Goal: Task Accomplishment & Management: Manage account settings

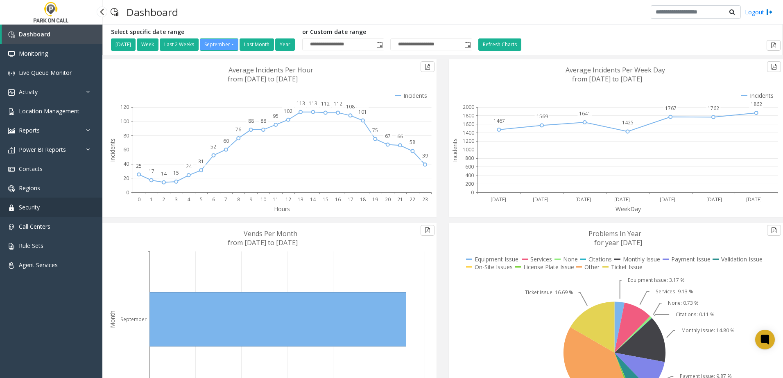
click at [32, 207] on span "Security" at bounding box center [29, 207] width 21 height 8
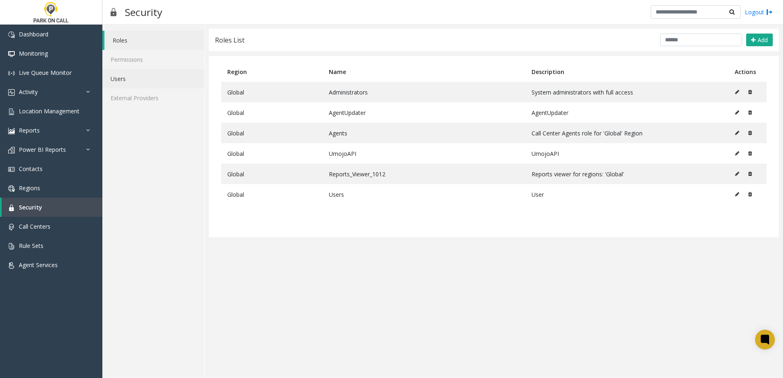
click at [134, 78] on link "Users" at bounding box center [153, 78] width 102 height 19
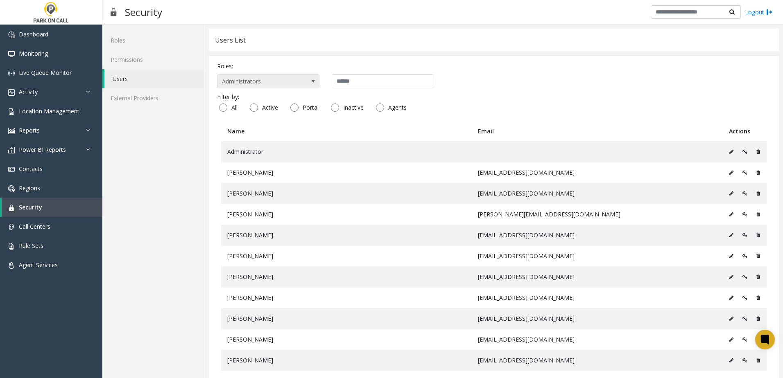
click at [296, 81] on span "Administrators" at bounding box center [257, 81] width 81 height 13
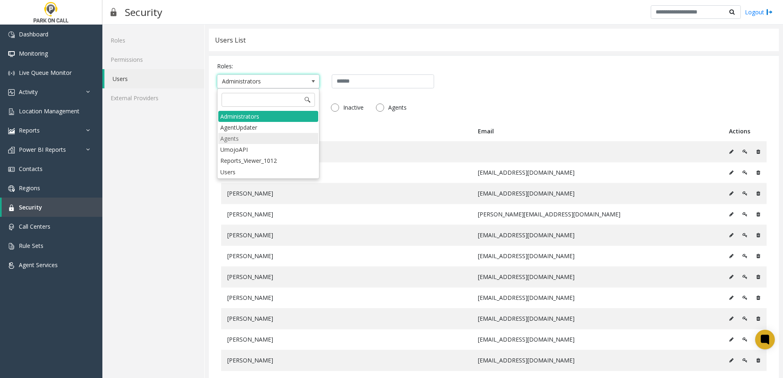
click at [262, 138] on li "Agents" at bounding box center [268, 138] width 100 height 11
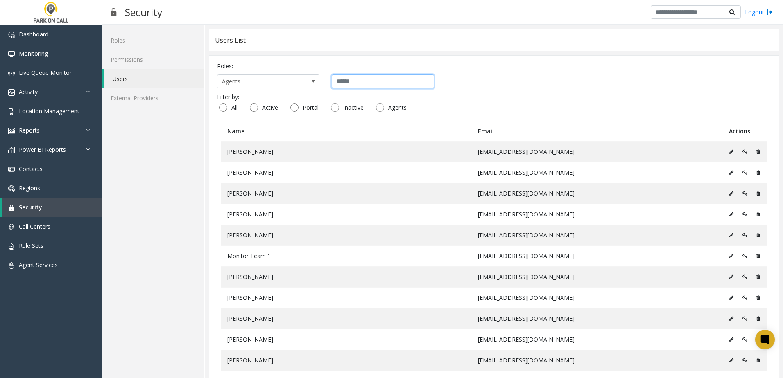
click at [389, 86] on input "text" at bounding box center [383, 82] width 102 height 14
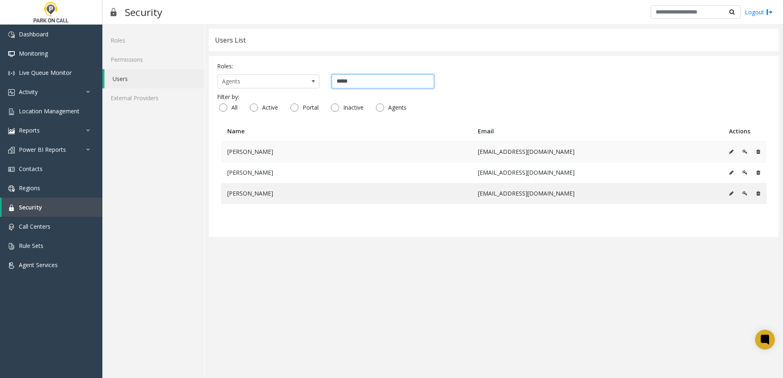
type input "*****"
click at [28, 181] on link "Regions" at bounding box center [51, 187] width 102 height 19
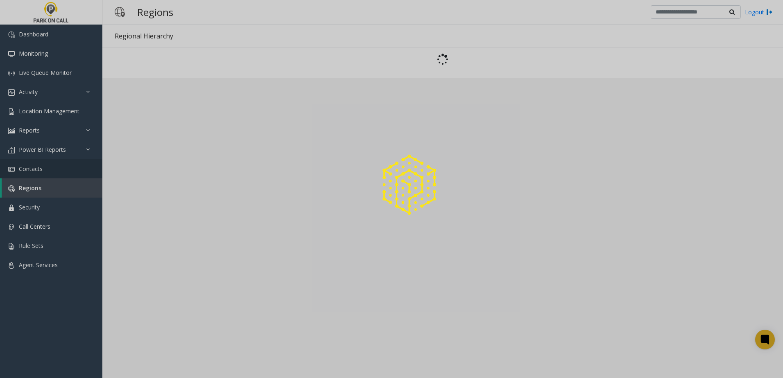
click at [34, 169] on div at bounding box center [391, 189] width 783 height 378
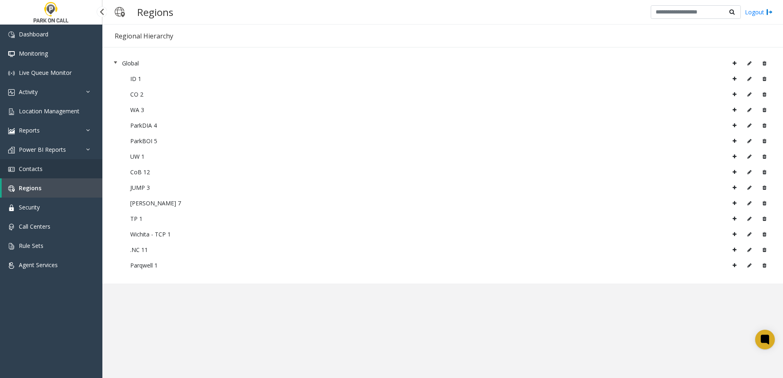
click at [37, 170] on span "Contacts" at bounding box center [31, 169] width 24 height 8
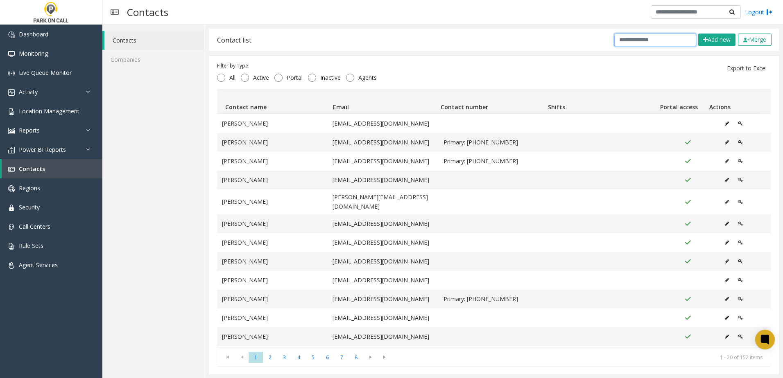
click at [641, 41] on input "text" at bounding box center [655, 40] width 82 height 13
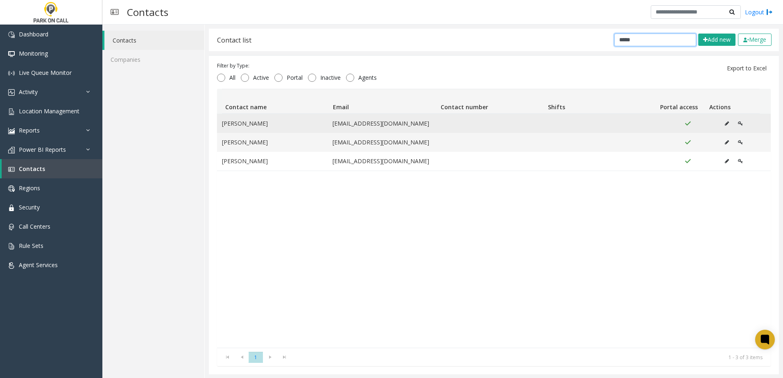
type input "*****"
click at [725, 124] on icon "Data table" at bounding box center [727, 123] width 4 height 5
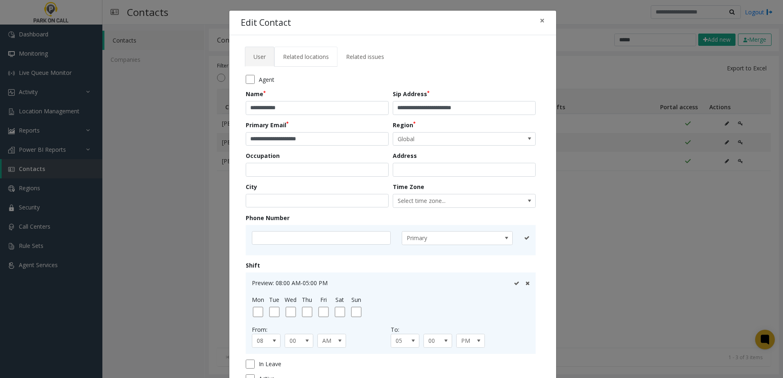
click at [300, 55] on span "Related locations" at bounding box center [306, 57] width 46 height 8
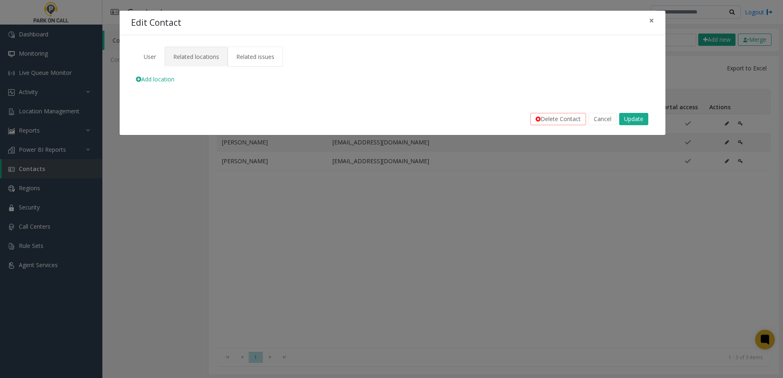
click at [246, 62] on link "Related issues" at bounding box center [255, 57] width 55 height 20
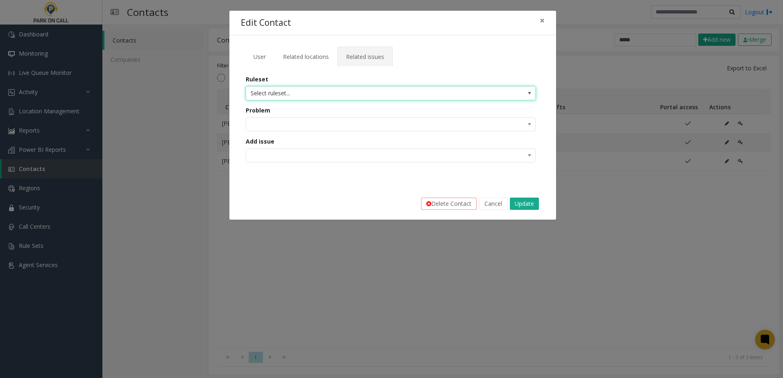
click at [288, 95] on span "Select ruleset..." at bounding box center [361, 93] width 231 height 13
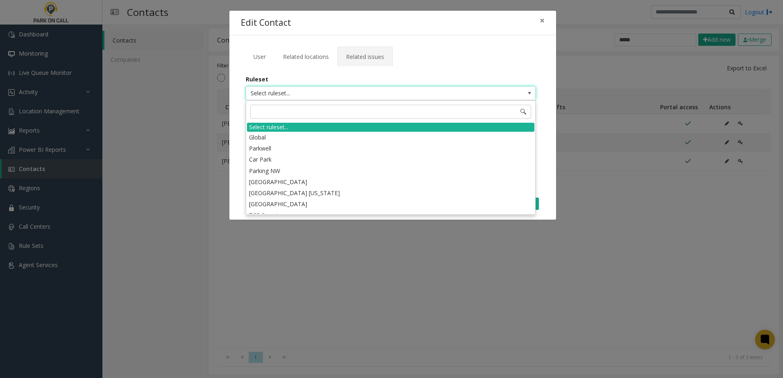
click at [438, 49] on ul "User Related locations Related issues" at bounding box center [393, 54] width 296 height 14
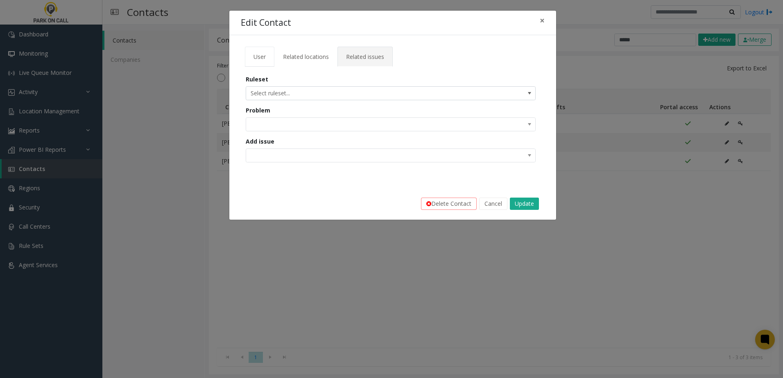
click at [257, 55] on span "User" at bounding box center [259, 57] width 12 height 8
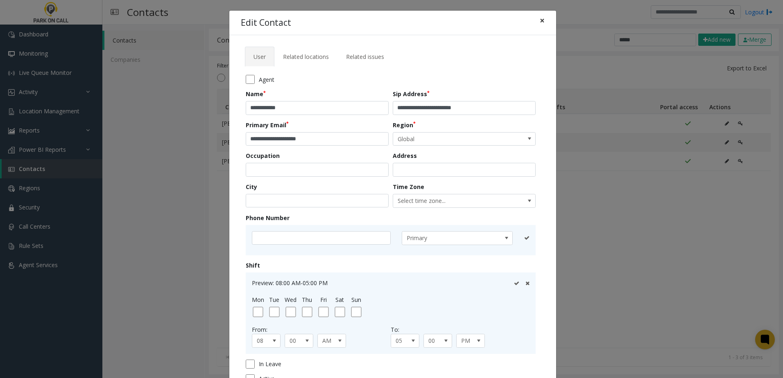
click at [534, 19] on button "×" at bounding box center [542, 21] width 16 height 20
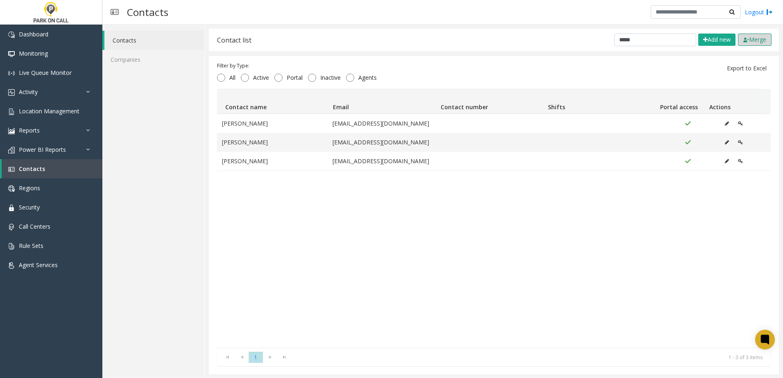
click at [743, 40] on img at bounding box center [746, 40] width 6 height 5
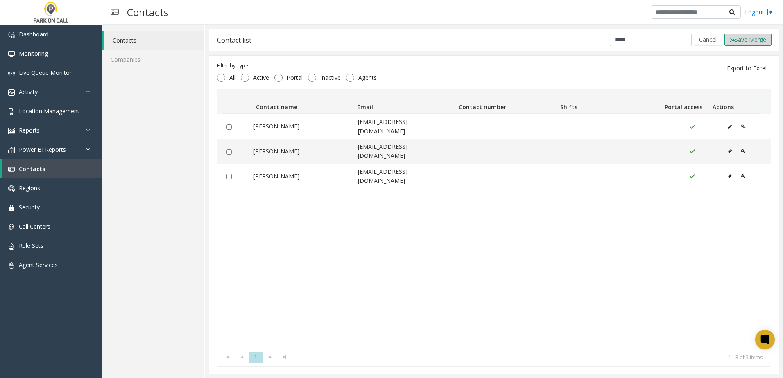
click at [737, 40] on button "Save Merge" at bounding box center [747, 40] width 47 height 12
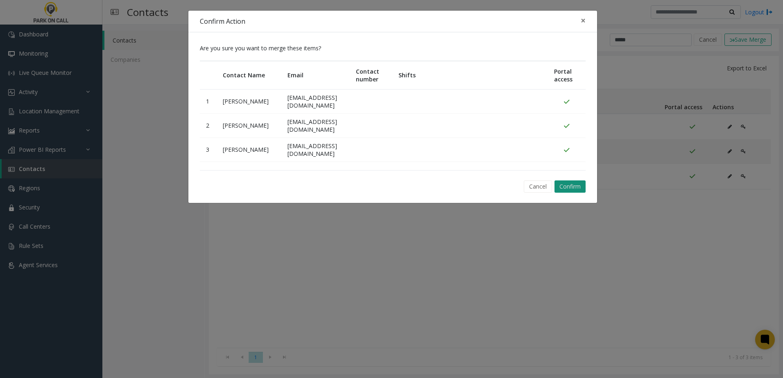
click at [573, 189] on button "Confirm" at bounding box center [569, 187] width 31 height 12
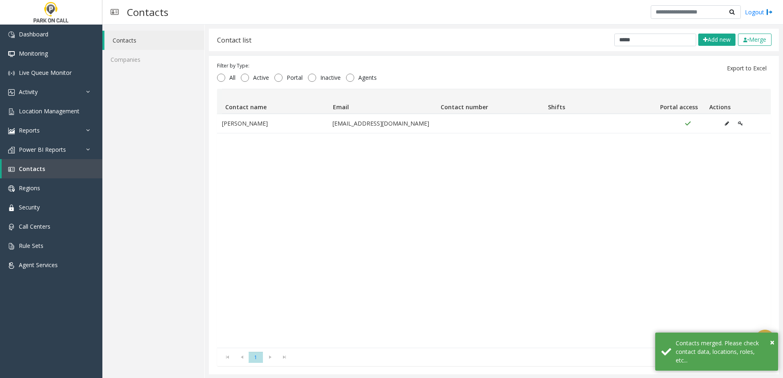
click at [465, 196] on div "[PERSON_NAME] [PERSON_NAME][EMAIL_ADDRESS][DOMAIN_NAME]" at bounding box center [493, 231] width 553 height 234
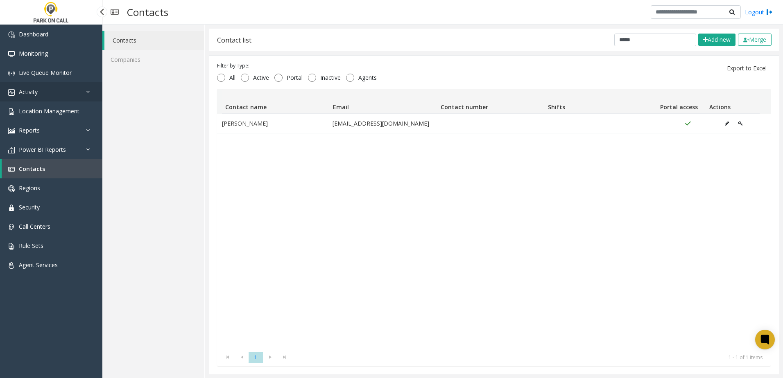
click at [43, 94] on link "Activity" at bounding box center [51, 91] width 102 height 19
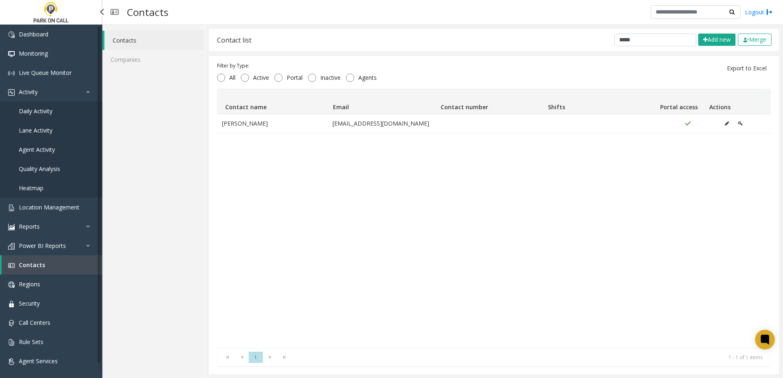
click at [43, 111] on span "Daily Activity" at bounding box center [36, 111] width 34 height 8
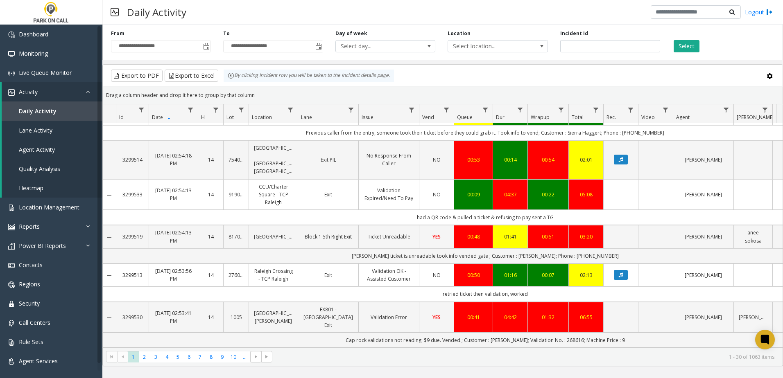
scroll to position [1030, 0]
click at [36, 203] on link "Location Management" at bounding box center [51, 207] width 102 height 19
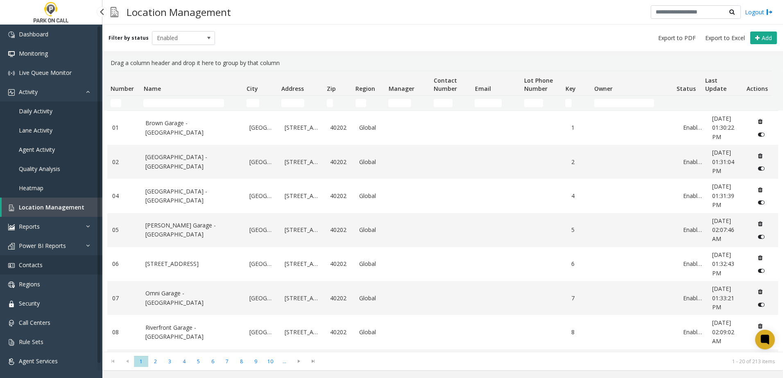
click at [49, 263] on link "Contacts" at bounding box center [51, 264] width 102 height 19
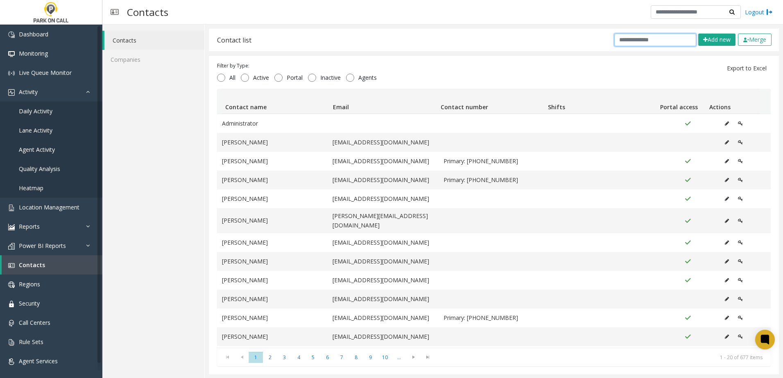
click at [650, 39] on input "text" at bounding box center [655, 40] width 82 height 13
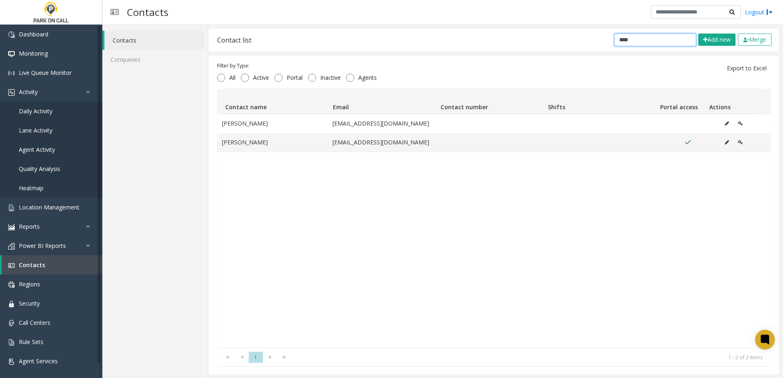
drag, startPoint x: 621, startPoint y: 42, endPoint x: 549, endPoint y: 43, distance: 72.5
click at [549, 43] on div "Contact list **** Add new Merge" at bounding box center [494, 40] width 570 height 23
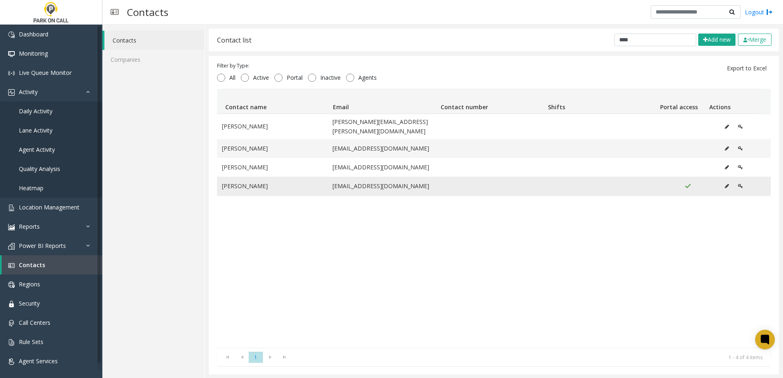
click at [374, 181] on td "[EMAIL_ADDRESS][DOMAIN_NAME]" at bounding box center [382, 186] width 111 height 19
click at [635, 39] on input "****" at bounding box center [655, 40] width 82 height 13
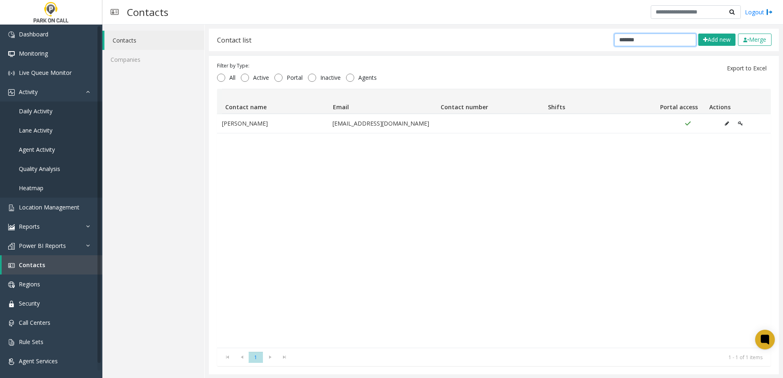
drag, startPoint x: 641, startPoint y: 38, endPoint x: 548, endPoint y: 37, distance: 92.9
click at [548, 37] on div "Contact list ******* Add new Merge" at bounding box center [494, 40] width 570 height 23
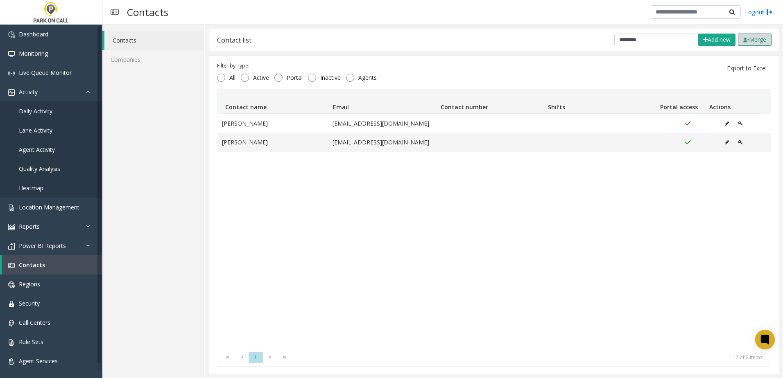
click at [747, 36] on button "Merge" at bounding box center [755, 40] width 34 height 12
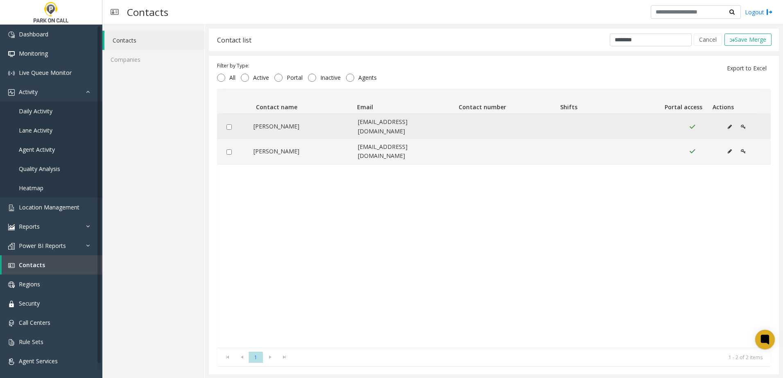
click at [225, 124] on div "Data table" at bounding box center [233, 127] width 22 height 8
click at [231, 127] on div "Data table" at bounding box center [233, 127] width 22 height 8
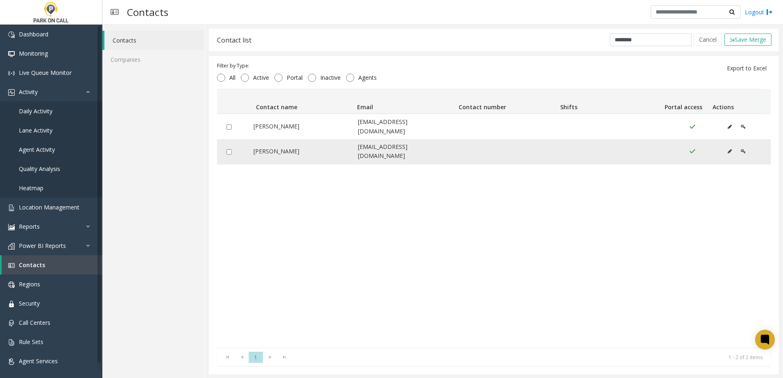
click at [232, 147] on td "Data table" at bounding box center [233, 151] width 32 height 25
click at [752, 42] on button "Save Merge" at bounding box center [747, 40] width 47 height 12
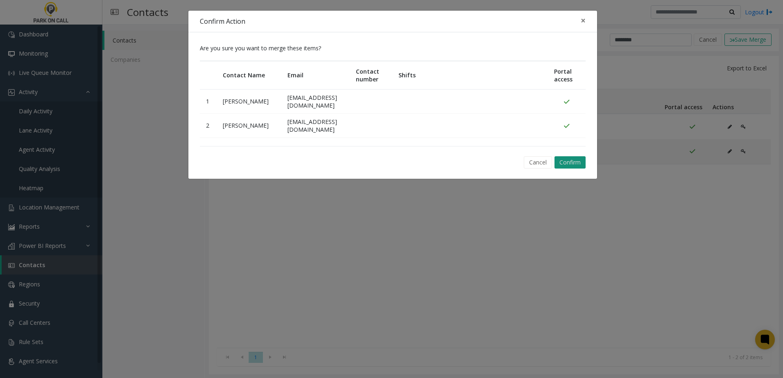
click at [578, 161] on button "Confirm" at bounding box center [569, 162] width 31 height 12
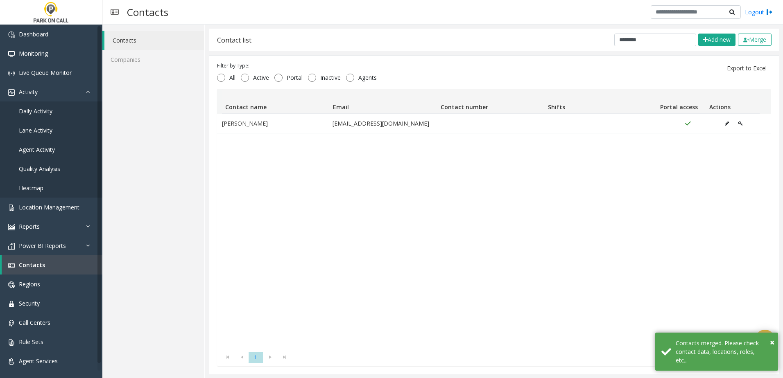
click at [382, 181] on div "[PERSON_NAME] [EMAIL_ADDRESS][DOMAIN_NAME]" at bounding box center [493, 231] width 553 height 234
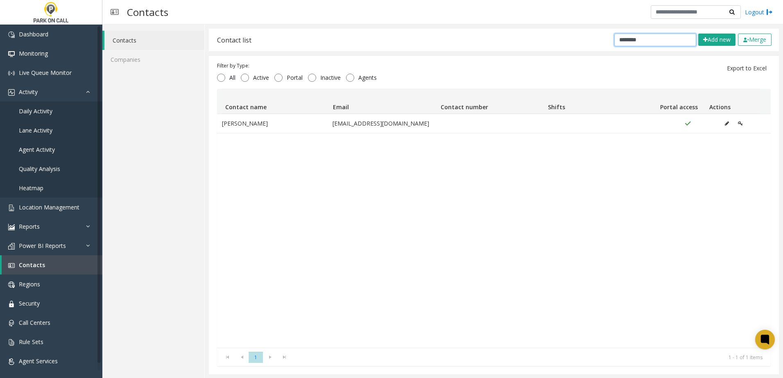
drag, startPoint x: 576, startPoint y: 42, endPoint x: 547, endPoint y: 41, distance: 29.1
click at [547, 41] on div "Contact list ******** Add new Merge" at bounding box center [494, 40] width 570 height 23
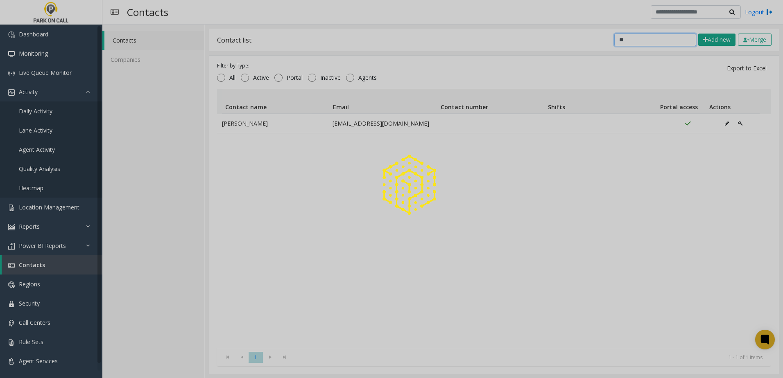
type input "*"
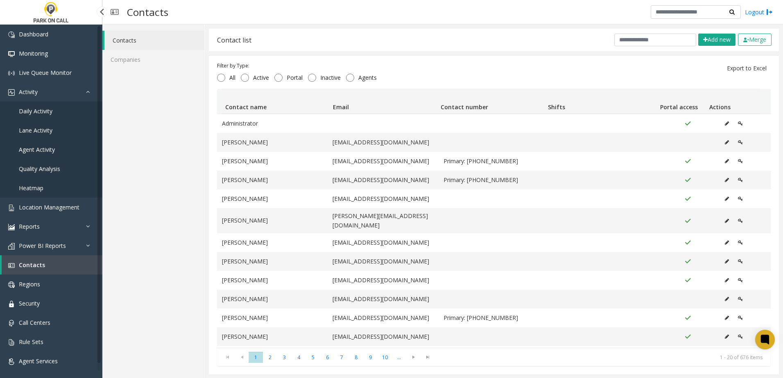
click at [48, 105] on link "Daily Activity" at bounding box center [51, 111] width 102 height 19
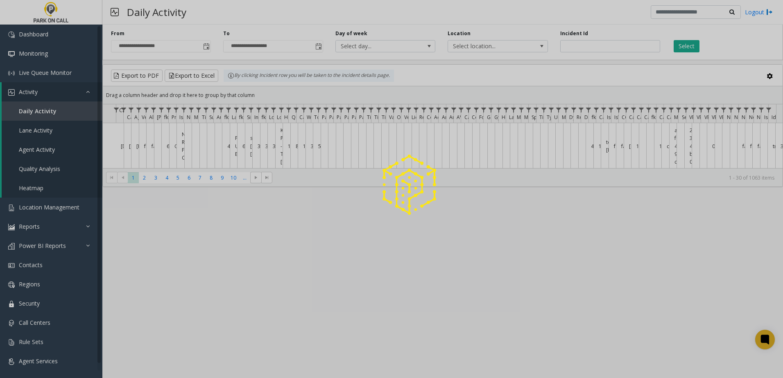
click at [50, 110] on div at bounding box center [391, 189] width 783 height 378
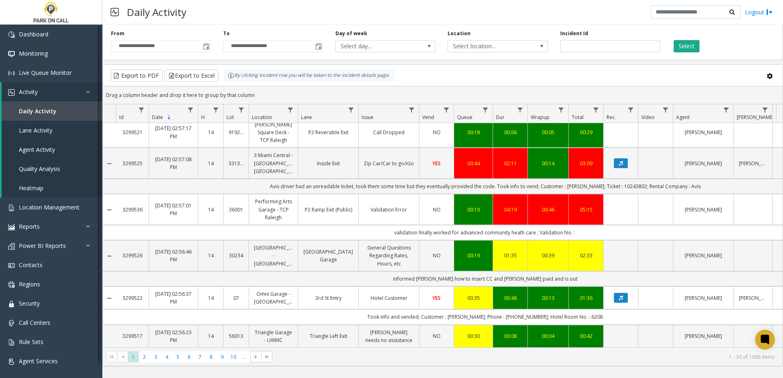
scroll to position [1022, 0]
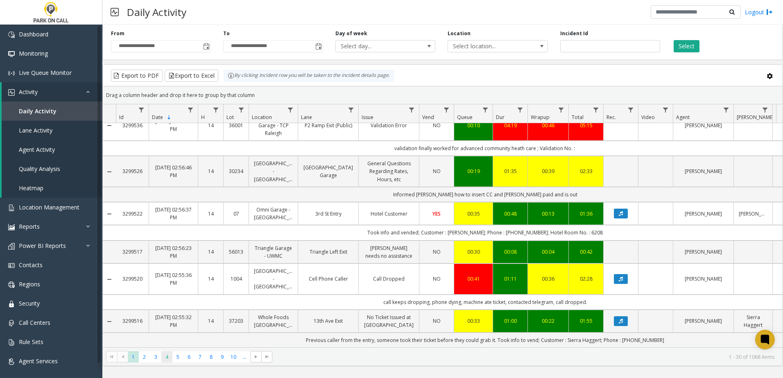
click at [170, 356] on span "4" at bounding box center [166, 357] width 11 height 11
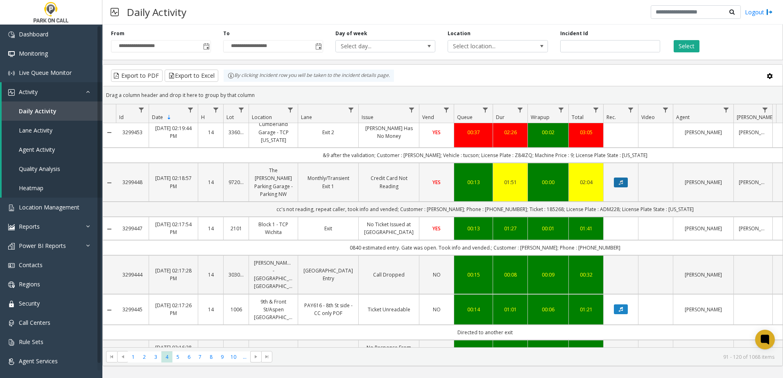
scroll to position [450, 0]
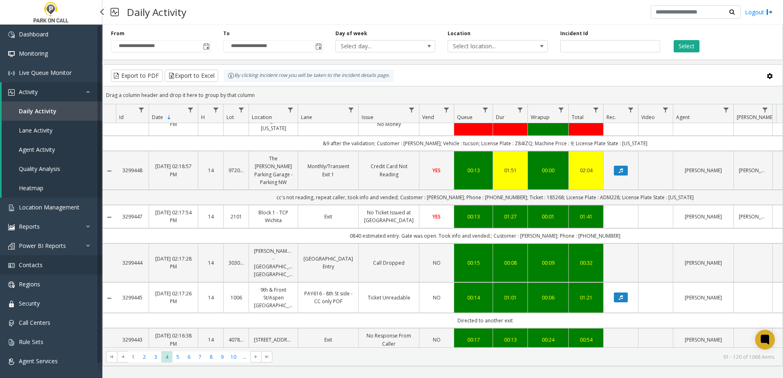
click at [41, 265] on span "Contacts" at bounding box center [31, 265] width 24 height 8
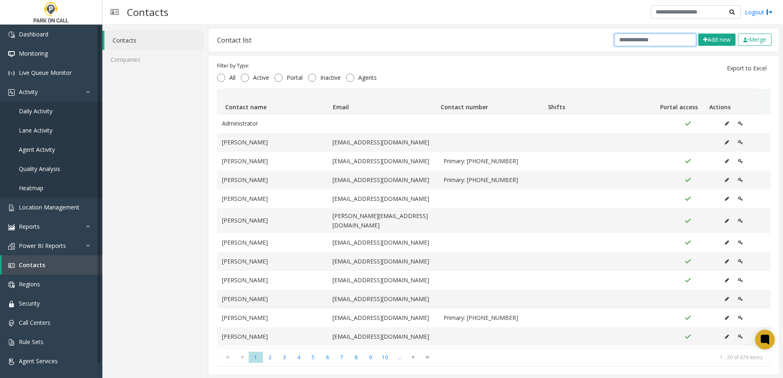
click at [653, 45] on input "text" at bounding box center [655, 40] width 82 height 13
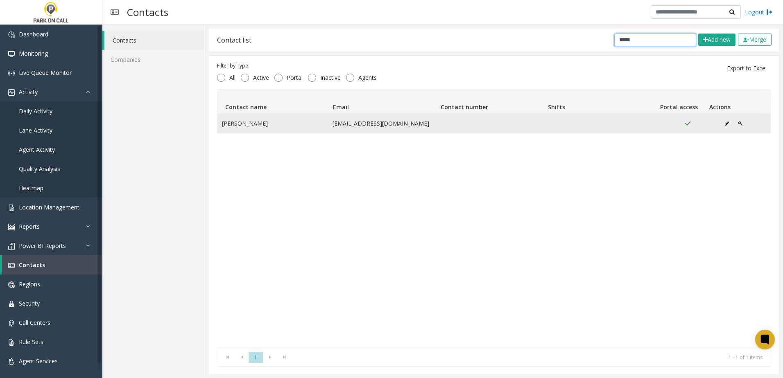
type input "*****"
click at [720, 123] on button "Data table" at bounding box center [726, 123] width 13 height 12
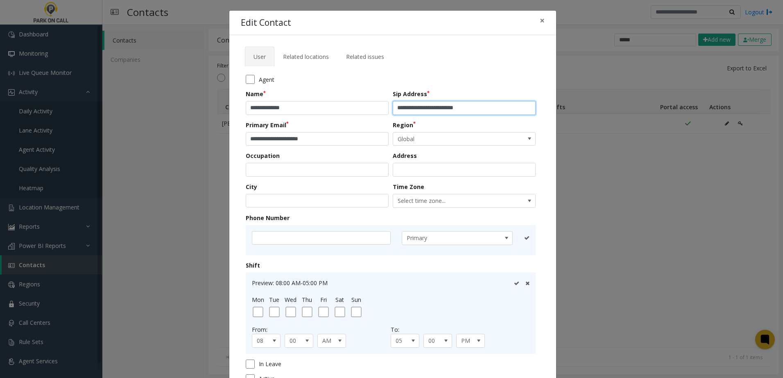
drag, startPoint x: 494, startPoint y: 106, endPoint x: 431, endPoint y: 114, distance: 64.4
click at [431, 114] on input "**********" at bounding box center [464, 108] width 143 height 14
type input "**********"
drag, startPoint x: 323, startPoint y: 143, endPoint x: 281, endPoint y: 147, distance: 42.8
click at [274, 147] on form "**********" at bounding box center [393, 232] width 294 height 314
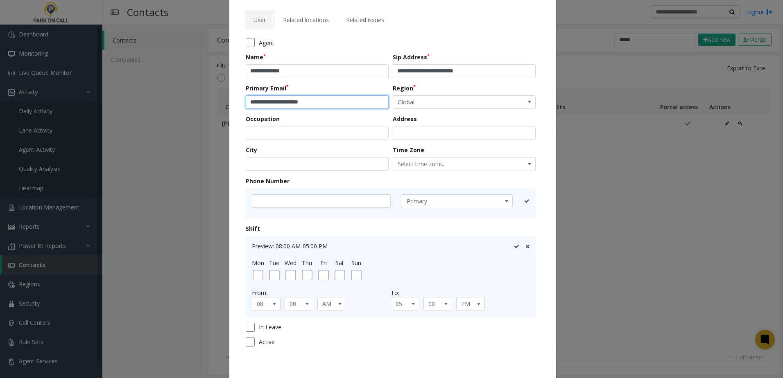
scroll to position [73, 0]
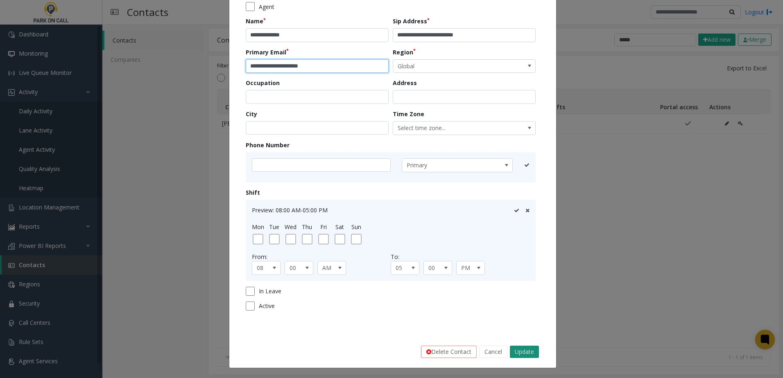
type input "**********"
click at [523, 353] on button "Update" at bounding box center [524, 352] width 29 height 12
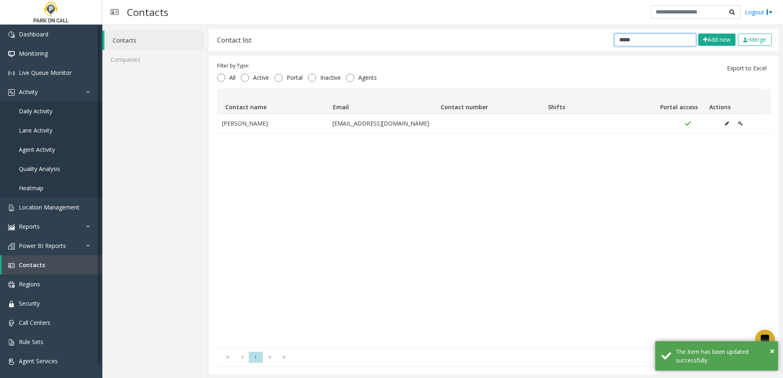
drag, startPoint x: 630, startPoint y: 40, endPoint x: 491, endPoint y: 24, distance: 140.5
click at [489, 25] on div "**********" at bounding box center [494, 202] width 578 height 354
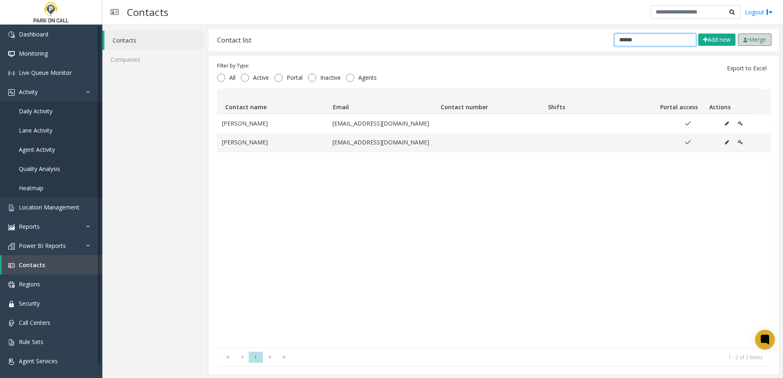
type input "******"
click at [749, 38] on button "Merge" at bounding box center [755, 40] width 34 height 12
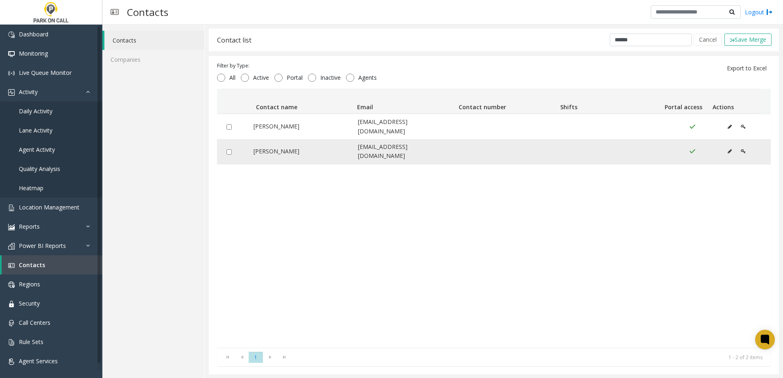
click at [228, 147] on div "Data table" at bounding box center [233, 151] width 22 height 8
click at [729, 39] on img at bounding box center [731, 40] width 5 height 4
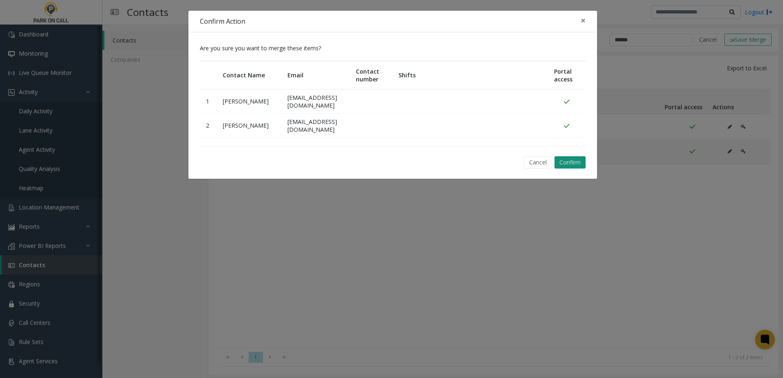
click at [566, 165] on button "Confirm" at bounding box center [569, 162] width 31 height 12
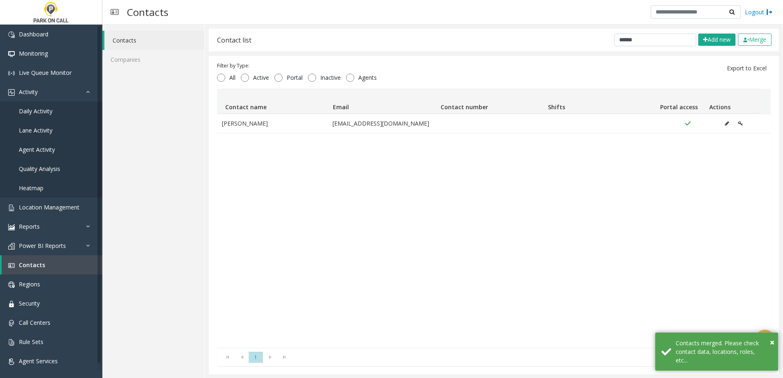
click at [392, 210] on div "[PERSON_NAME] [PERSON_NAME][EMAIL_ADDRESS][DOMAIN_NAME]" at bounding box center [493, 231] width 553 height 234
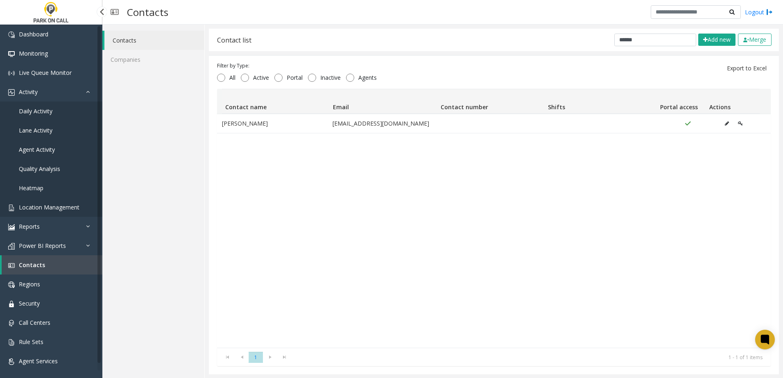
click at [63, 210] on span "Location Management" at bounding box center [49, 207] width 61 height 8
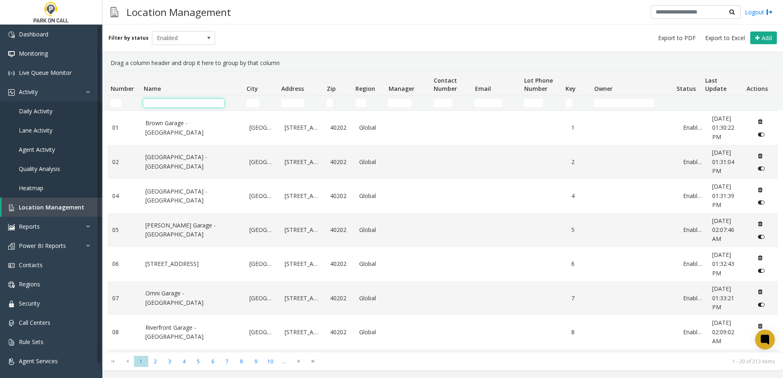
click at [176, 101] on input "Name Filter" at bounding box center [183, 103] width 81 height 8
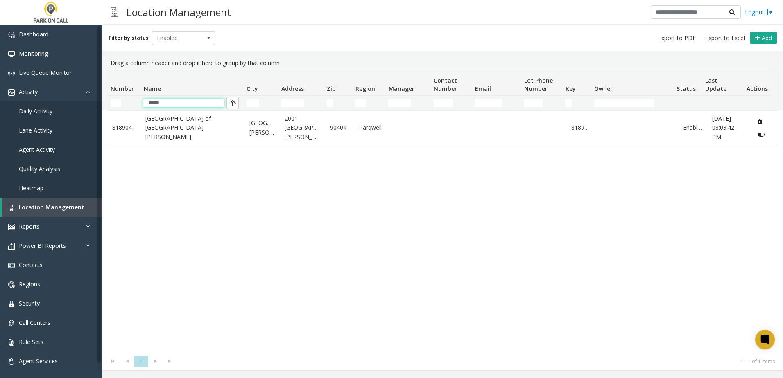
type input "*****"
click at [172, 262] on div "[GEOGRAPHIC_DATA] of [GEOGRAPHIC_DATA][PERSON_NAME] [GEOGRAPHIC_DATA][PERSON_NA…" at bounding box center [442, 232] width 671 height 242
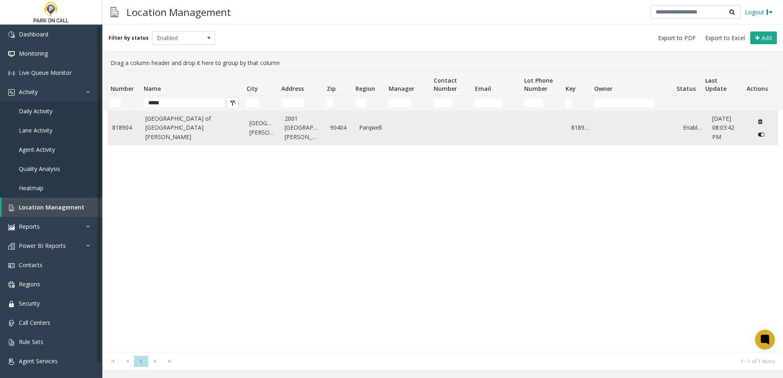
click at [170, 132] on link "[GEOGRAPHIC_DATA] of [GEOGRAPHIC_DATA][PERSON_NAME]" at bounding box center [192, 127] width 94 height 27
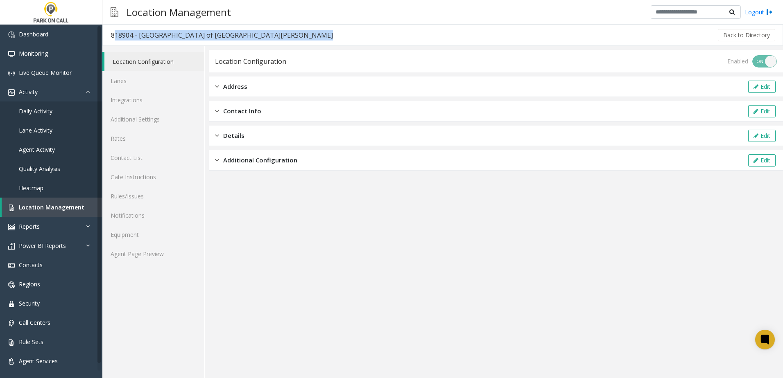
drag, startPoint x: 238, startPoint y: 39, endPoint x: 111, endPoint y: 38, distance: 126.9
click at [111, 38] on div "818904 - [GEOGRAPHIC_DATA] of [GEOGRAPHIC_DATA][PERSON_NAME] Back to Directory" at bounding box center [442, 35] width 680 height 21
copy div "818904 - [GEOGRAPHIC_DATA] of [GEOGRAPHIC_DATA][PERSON_NAME]"
click at [138, 81] on link "Lanes" at bounding box center [153, 80] width 102 height 19
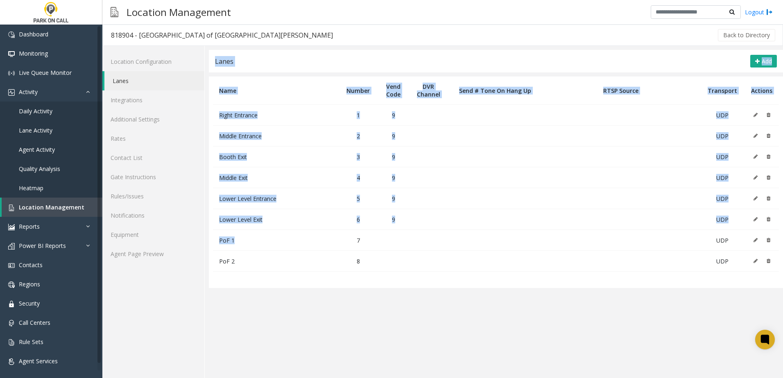
drag, startPoint x: 234, startPoint y: 239, endPoint x: 205, endPoint y: 239, distance: 29.5
click at [205, 239] on div "Lanes Add Name Number Vend Code DVR Channel Send # Tone On Hang Up RTSP Source …" at bounding box center [494, 212] width 578 height 332
drag, startPoint x: 205, startPoint y: 239, endPoint x: 234, endPoint y: 239, distance: 29.5
click at [235, 239] on td "PoF 1" at bounding box center [276, 240] width 126 height 21
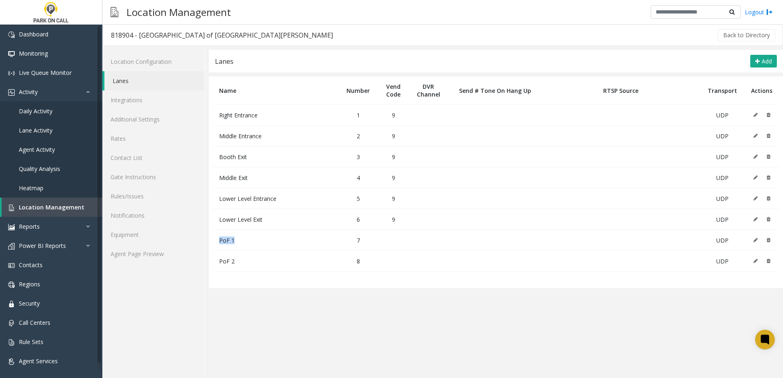
drag, startPoint x: 235, startPoint y: 240, endPoint x: 219, endPoint y: 243, distance: 16.2
click at [219, 243] on td "PoF 1" at bounding box center [276, 240] width 126 height 21
copy span "PoF 1"
drag, startPoint x: 255, startPoint y: 181, endPoint x: 210, endPoint y: 183, distance: 45.5
click at [210, 183] on table "Name Number Vend Code DVR Channel Send # Tone On Hang Up RTSP Source Transport …" at bounding box center [496, 183] width 574 height 212
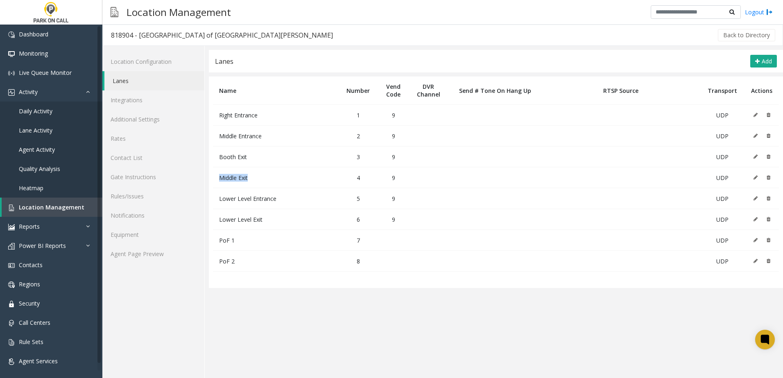
copy span "Middle Exit"
click at [50, 209] on span "Location Management" at bounding box center [51, 207] width 65 height 8
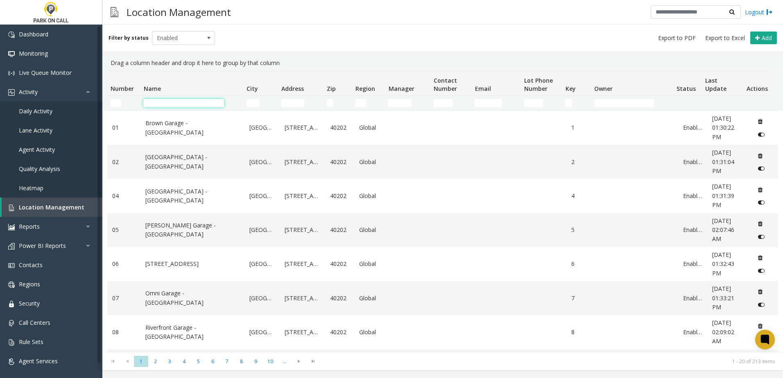
drag, startPoint x: 186, startPoint y: 100, endPoint x: 180, endPoint y: 102, distance: 7.0
click at [185, 101] on input "Name Filter" at bounding box center [183, 103] width 81 height 8
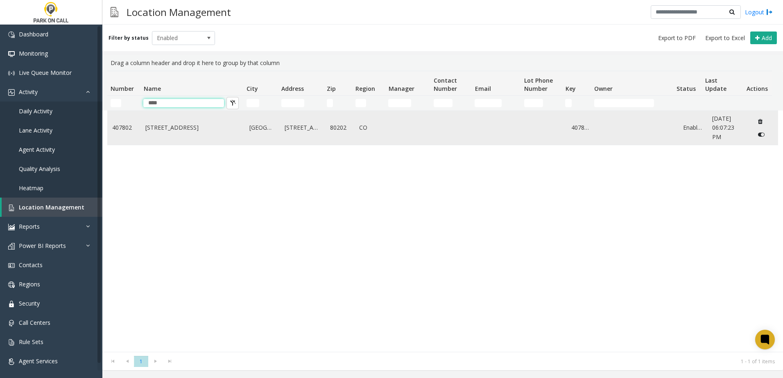
type input "****"
click at [172, 127] on link "[STREET_ADDRESS]" at bounding box center [192, 127] width 94 height 9
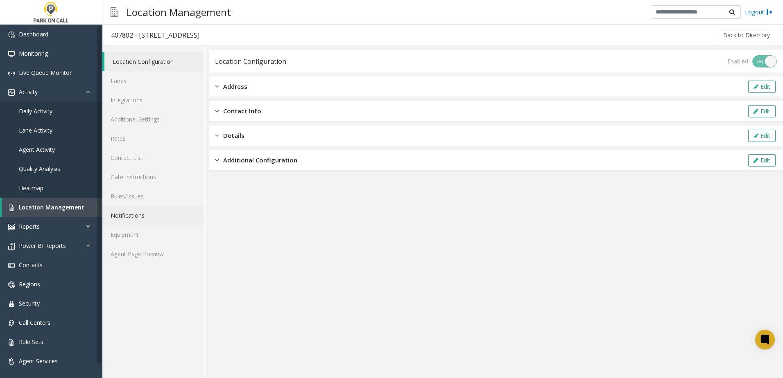
click at [140, 216] on link "Notifications" at bounding box center [153, 215] width 102 height 19
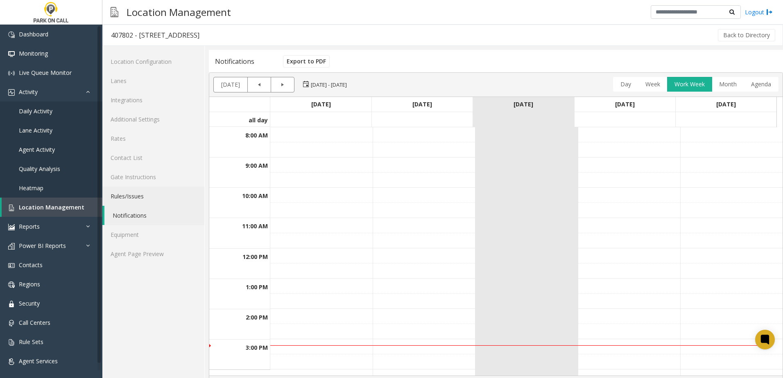
click at [138, 201] on link "Rules/Issues" at bounding box center [153, 196] width 102 height 19
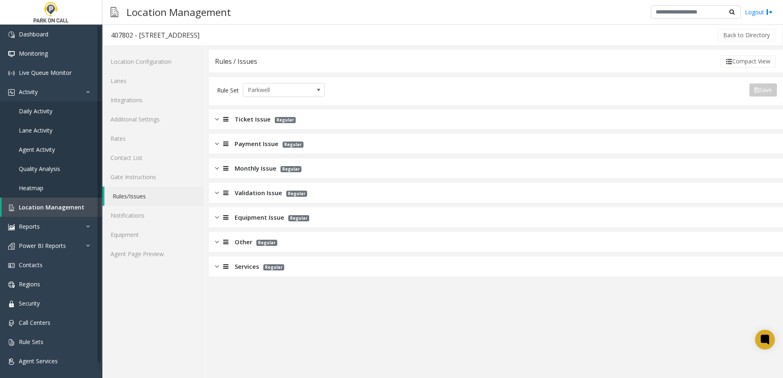
drag, startPoint x: 244, startPoint y: 266, endPoint x: 368, endPoint y: 260, distance: 124.2
click at [244, 265] on span "Services" at bounding box center [247, 266] width 25 height 9
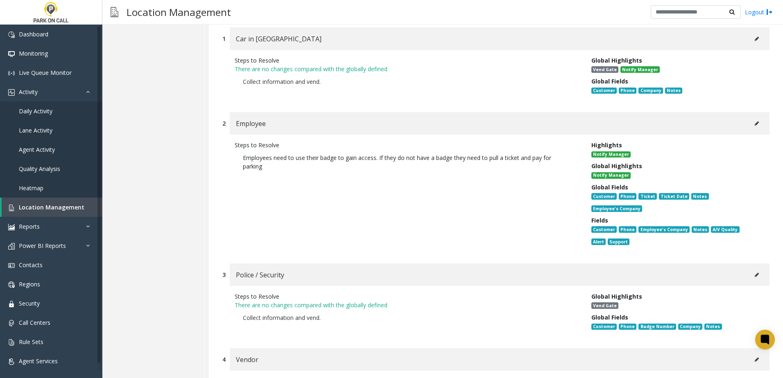
scroll to position [188, 0]
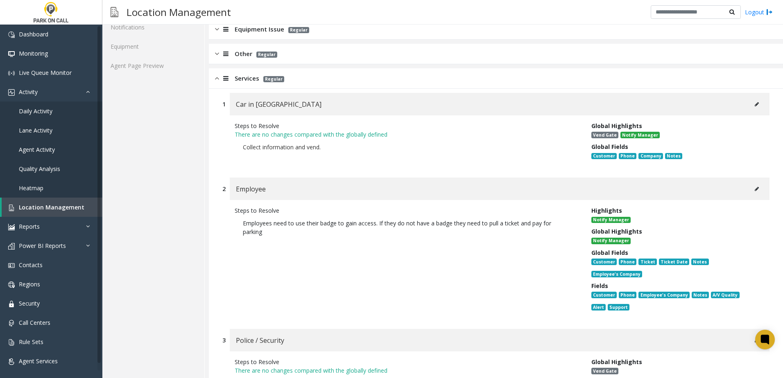
click at [233, 76] on div "Services Regular" at bounding box center [249, 78] width 69 height 9
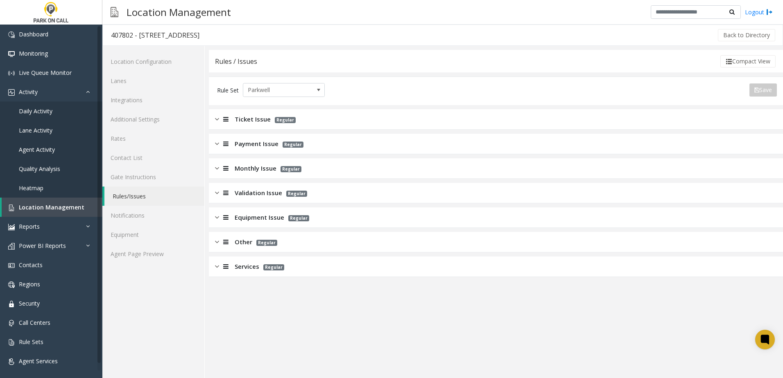
drag, startPoint x: 248, startPoint y: 268, endPoint x: 271, endPoint y: 266, distance: 23.8
click at [247, 267] on span "Services" at bounding box center [247, 266] width 25 height 9
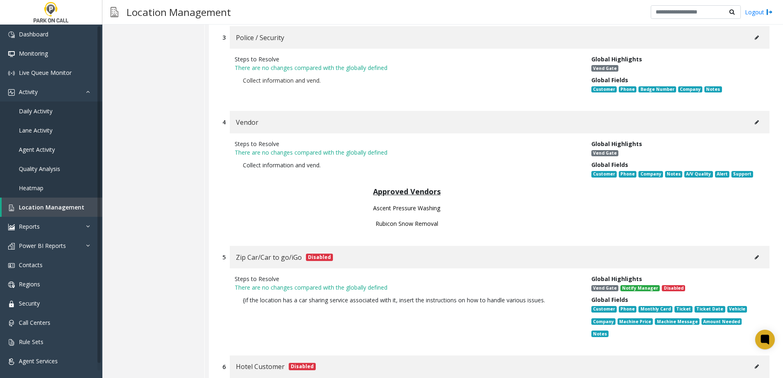
scroll to position [450, 0]
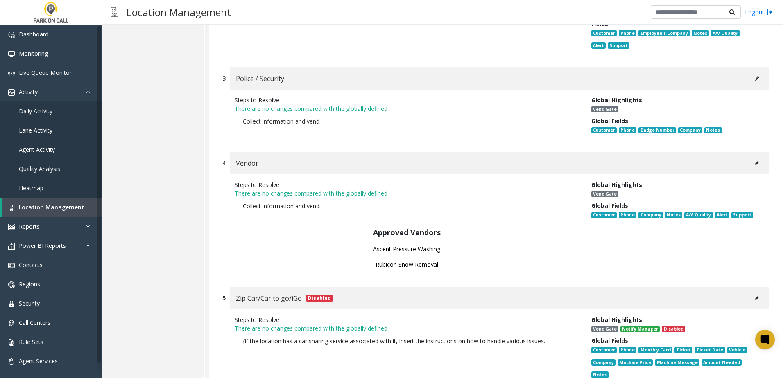
click at [754, 161] on icon at bounding box center [756, 163] width 4 height 5
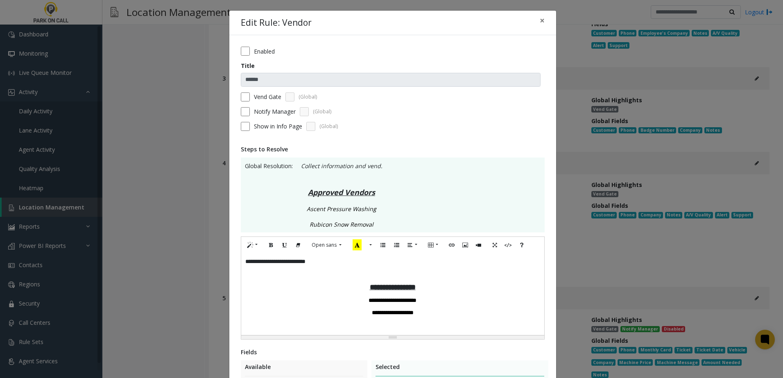
click at [436, 316] on p "**********" at bounding box center [392, 303] width 295 height 25
click at [363, 271] on div "**********" at bounding box center [392, 298] width 303 height 90
click at [340, 262] on div "**********" at bounding box center [392, 294] width 303 height 82
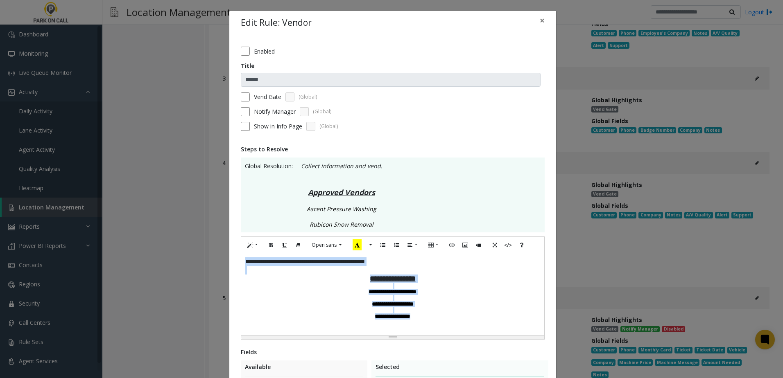
drag, startPoint x: 422, startPoint y: 326, endPoint x: 145, endPoint y: 223, distance: 295.6
click at [145, 223] on div "**********" at bounding box center [391, 189] width 783 height 378
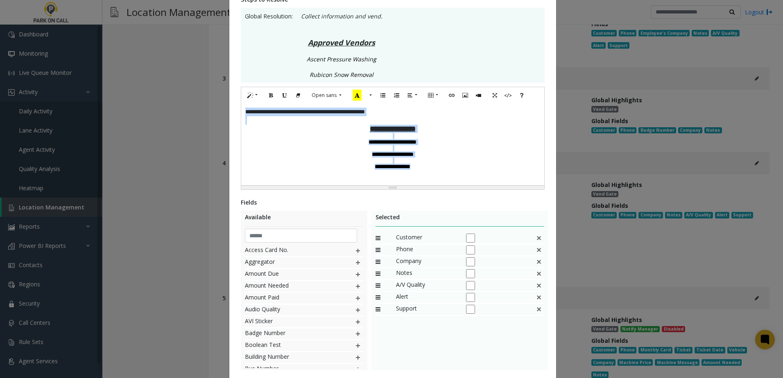
scroll to position [203, 0]
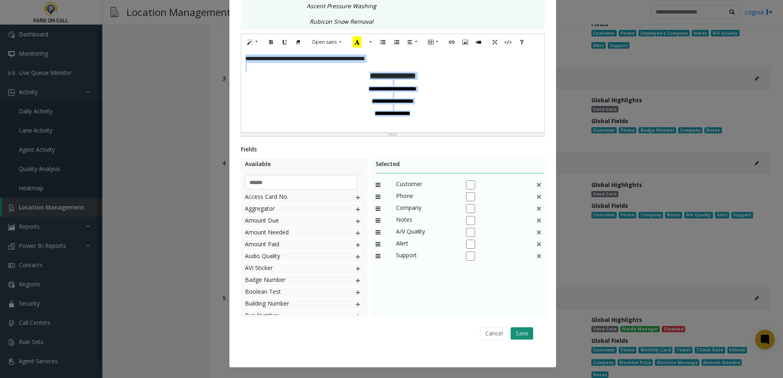
click at [516, 330] on button "Save" at bounding box center [521, 333] width 23 height 12
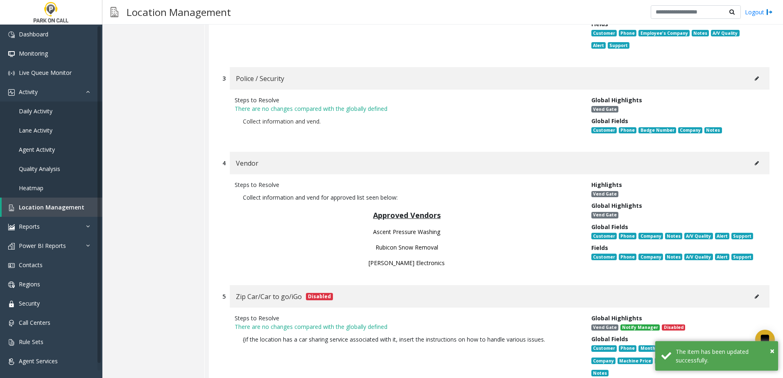
click at [475, 220] on p "Ascent Pressure Washing Rubicon Snow Removal" at bounding box center [407, 235] width 328 height 31
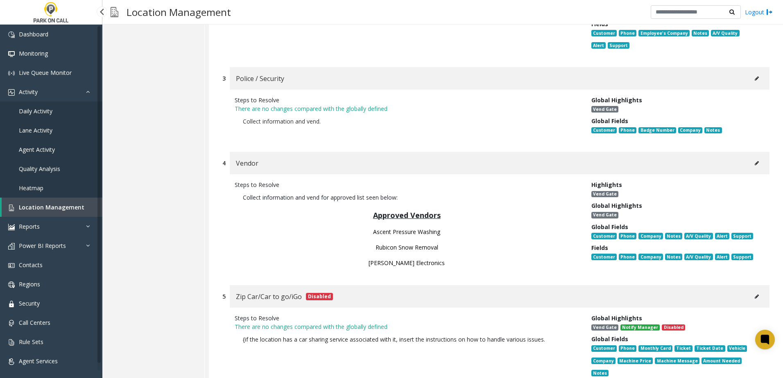
click at [64, 111] on link "Daily Activity" at bounding box center [51, 111] width 102 height 19
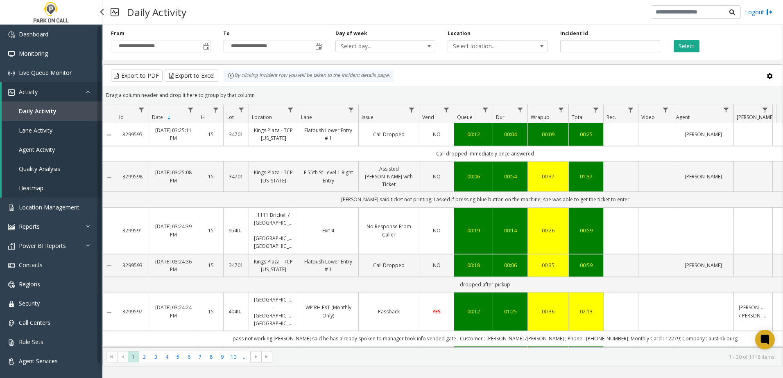
click at [40, 151] on span "Agent Activity" at bounding box center [37, 150] width 36 height 8
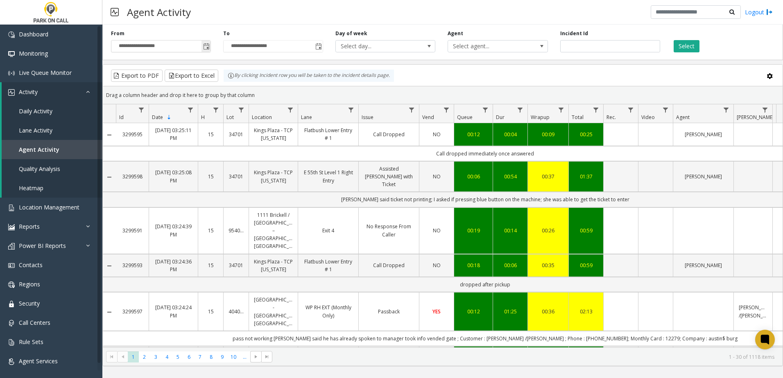
click at [209, 48] on span "Toggle popup" at bounding box center [206, 46] width 7 height 7
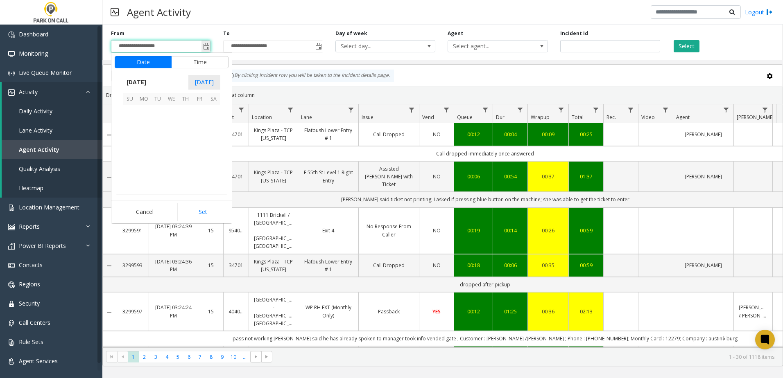
scroll to position [146915, 0]
click at [142, 122] on span "8" at bounding box center [144, 126] width 14 height 14
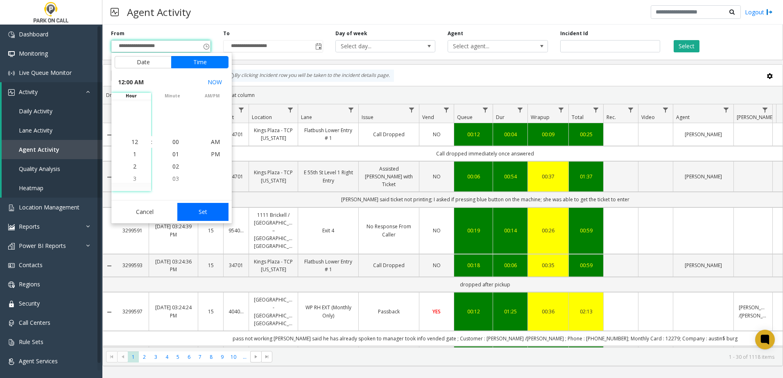
click at [207, 213] on button "Set" at bounding box center [203, 212] width 52 height 18
type input "**********"
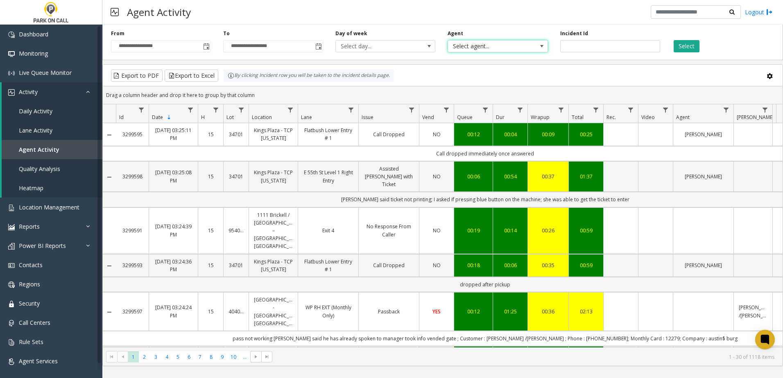
click at [490, 49] on span "Select agent..." at bounding box center [487, 46] width 79 height 11
type input "*****"
click at [493, 88] on li "[PERSON_NAME]" at bounding box center [497, 89] width 97 height 11
click at [679, 47] on button "Select" at bounding box center [686, 46] width 26 height 12
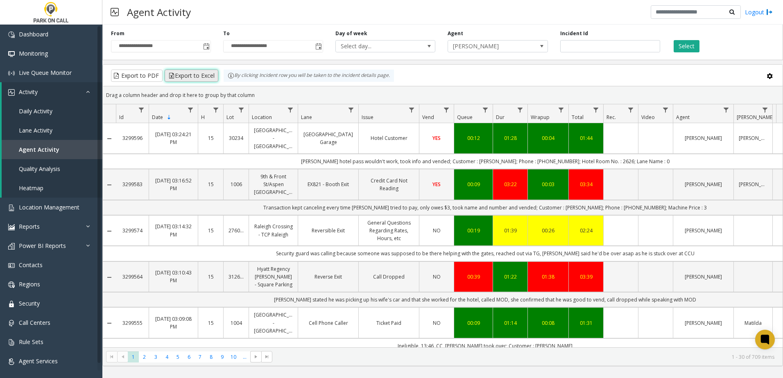
click at [205, 76] on button "Export to Excel" at bounding box center [192, 76] width 54 height 12
click at [577, 49] on input "number" at bounding box center [610, 46] width 100 height 12
paste input "*******"
type input "*******"
click at [686, 48] on button "Select" at bounding box center [686, 46] width 26 height 12
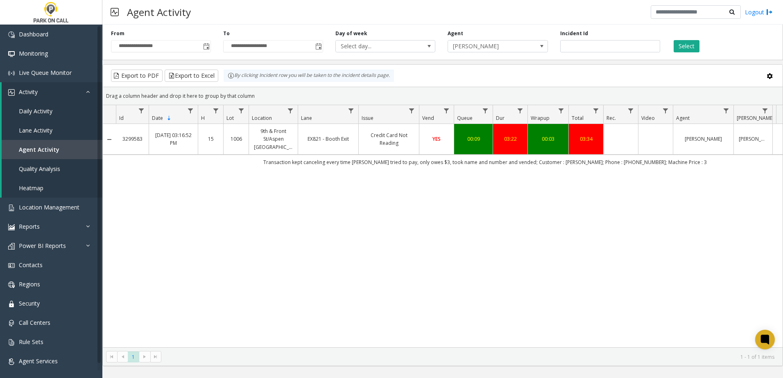
click at [592, 144] on td "03:34" at bounding box center [585, 139] width 35 height 31
drag, startPoint x: 558, startPoint y: 42, endPoint x: 573, endPoint y: 44, distance: 16.1
click at [558, 42] on div "Incident Id" at bounding box center [610, 41] width 112 height 23
click at [575, 44] on input "number" at bounding box center [610, 46] width 100 height 12
paste input "*******"
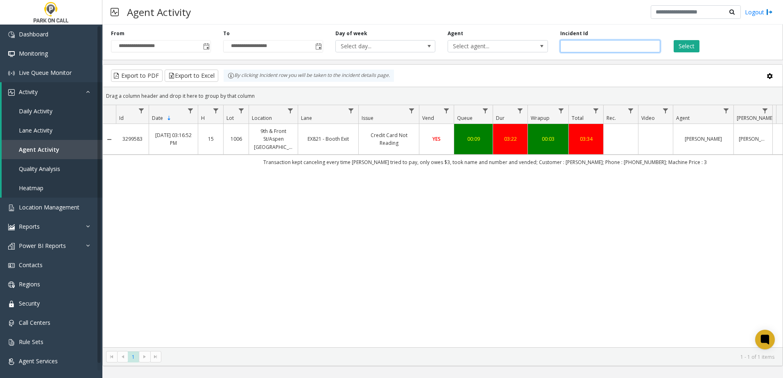
type input "*******"
click at [700, 47] on div "Select" at bounding box center [722, 41] width 112 height 23
click at [693, 47] on button "Select" at bounding box center [686, 46] width 26 height 12
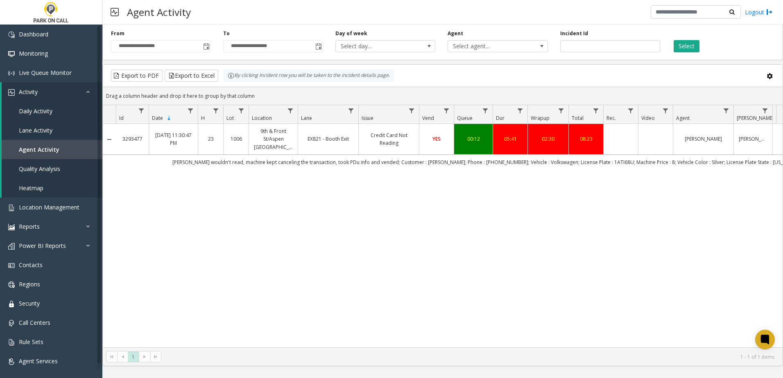
click at [390, 215] on div "3293477 [DATE] 11:30:47 PM 23 [STREET_ADDRESS]/Aspen Lofts - ParkBOI EX821 - Bo…" at bounding box center [443, 236] width 680 height 224
click at [44, 113] on span "Daily Activity" at bounding box center [36, 111] width 34 height 8
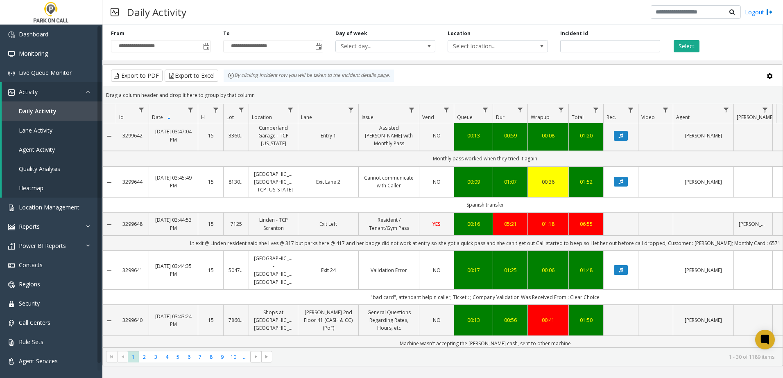
scroll to position [1105, 0]
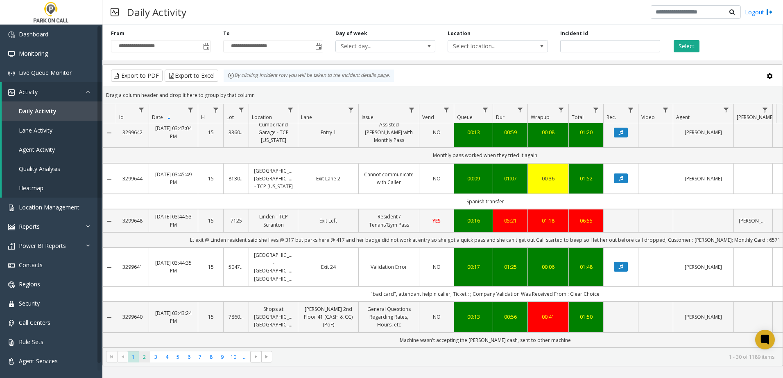
click at [144, 359] on span "2" at bounding box center [144, 357] width 11 height 11
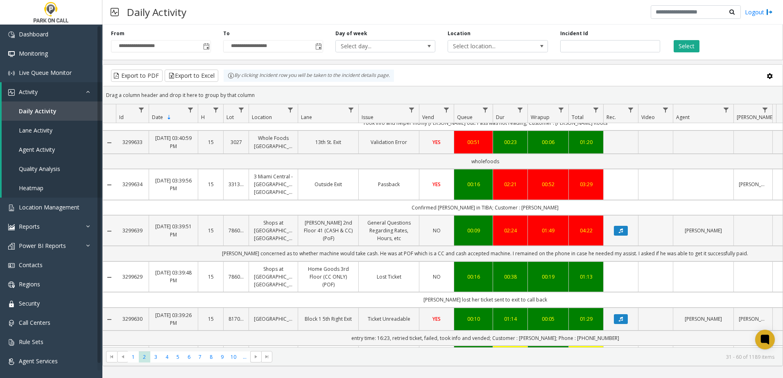
scroll to position [82, 0]
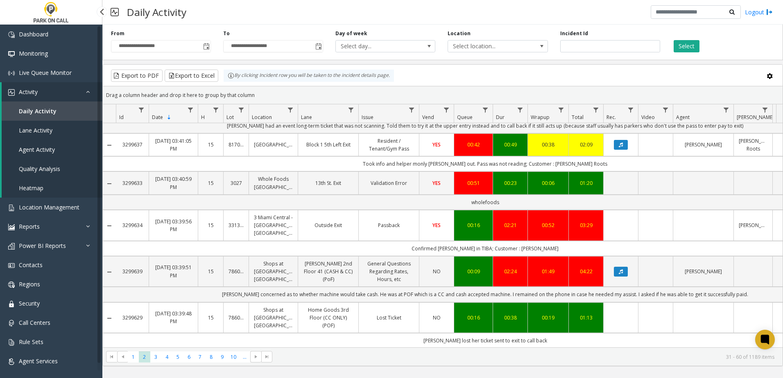
click at [45, 155] on link "Agent Activity" at bounding box center [52, 149] width 101 height 19
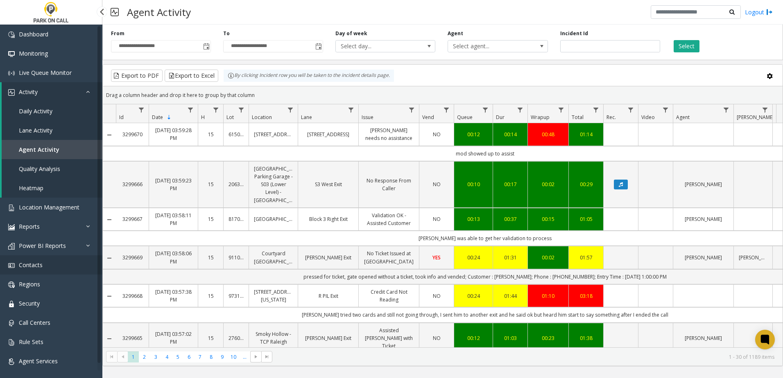
click at [37, 260] on link "Contacts" at bounding box center [51, 264] width 102 height 19
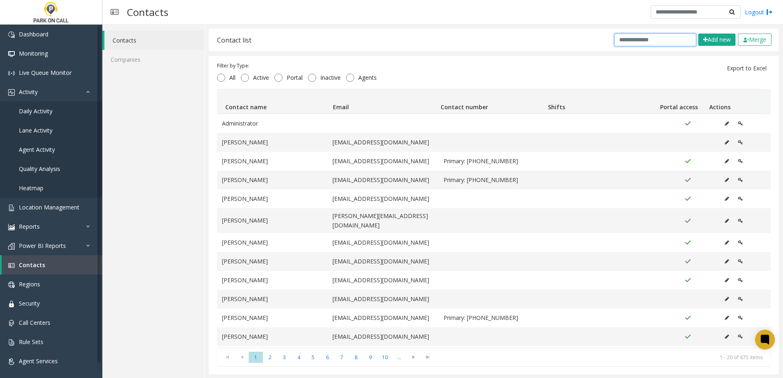
click at [656, 38] on input "text" at bounding box center [655, 40] width 82 height 13
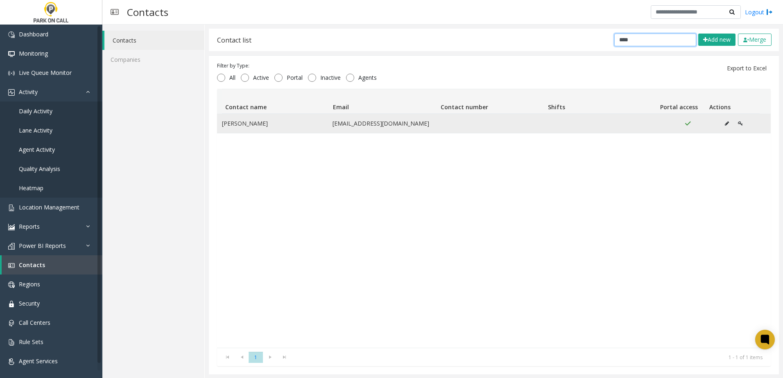
type input "****"
click at [725, 124] on icon "Data table" at bounding box center [727, 123] width 4 height 5
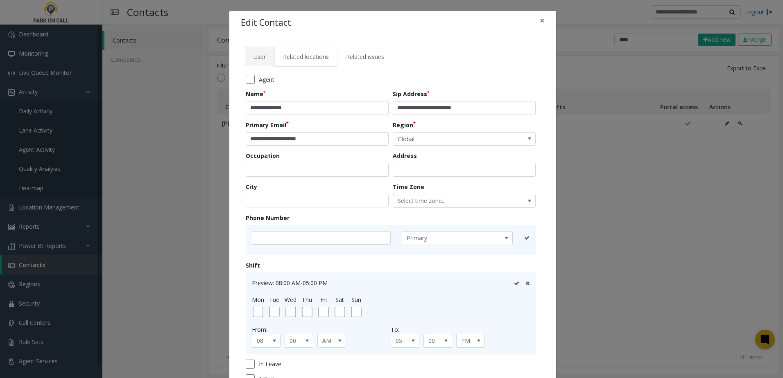
click at [310, 60] on span "Related locations" at bounding box center [306, 57] width 46 height 8
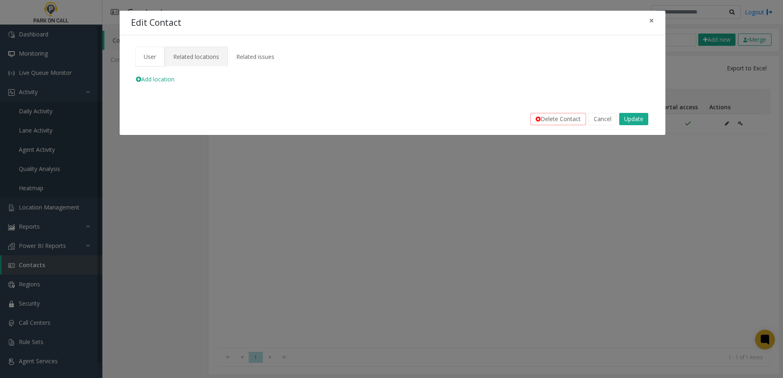
click at [146, 54] on span "User" at bounding box center [150, 57] width 12 height 8
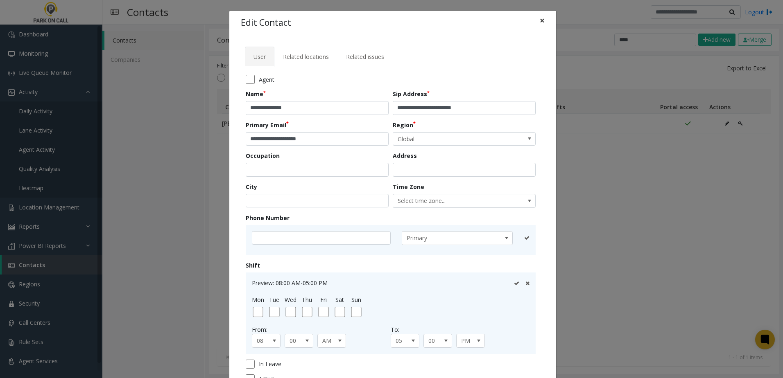
click at [540, 19] on span "×" at bounding box center [542, 20] width 5 height 11
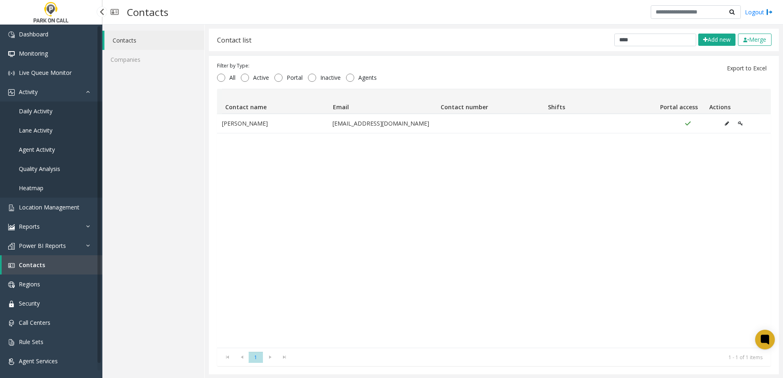
click at [64, 112] on link "Daily Activity" at bounding box center [51, 111] width 102 height 19
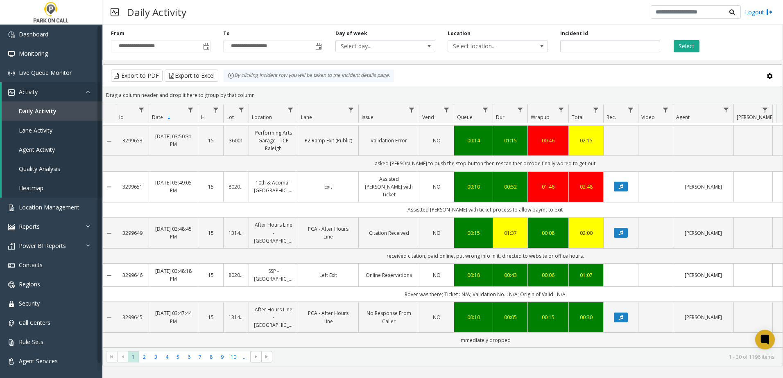
scroll to position [1035, 0]
click at [144, 356] on span "2" at bounding box center [144, 357] width 11 height 11
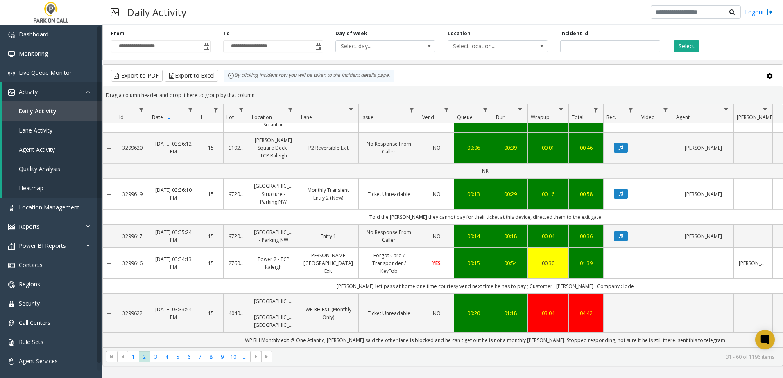
scroll to position [1145, 0]
click at [711, 262] on td "Data table" at bounding box center [703, 263] width 61 height 31
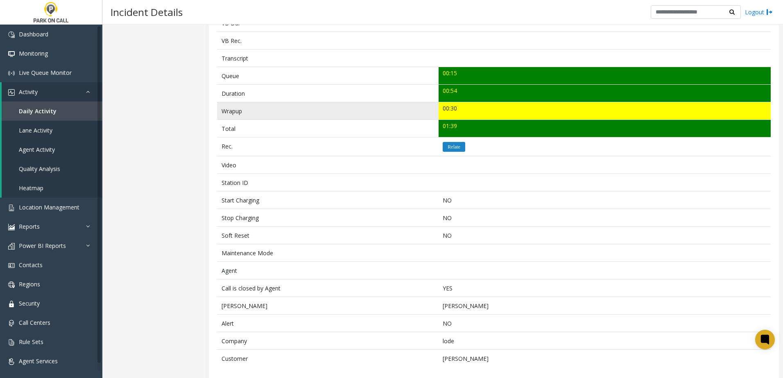
scroll to position [267, 0]
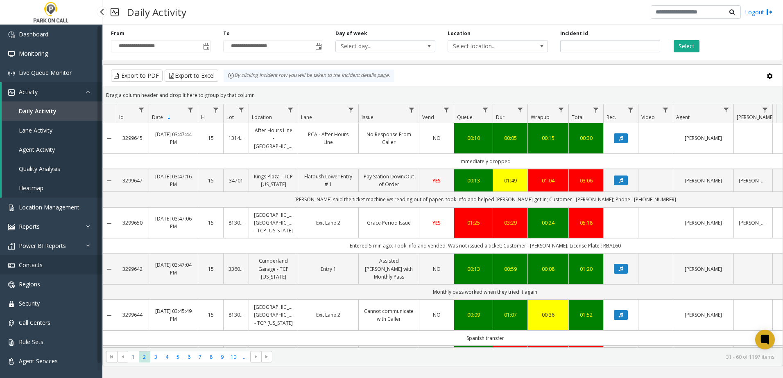
click at [38, 265] on span "Contacts" at bounding box center [31, 265] width 24 height 8
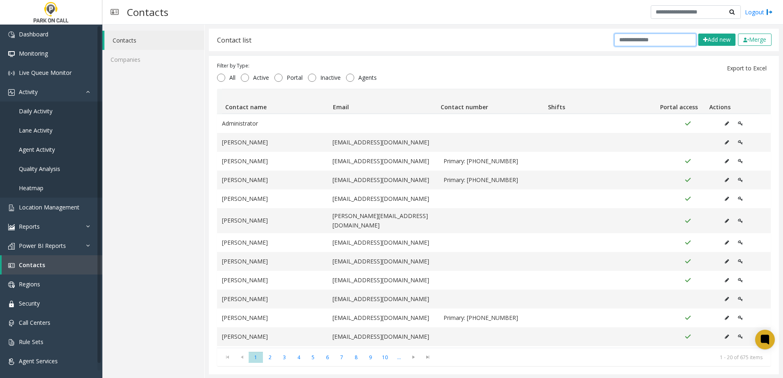
click at [636, 39] on input "text" at bounding box center [655, 40] width 82 height 13
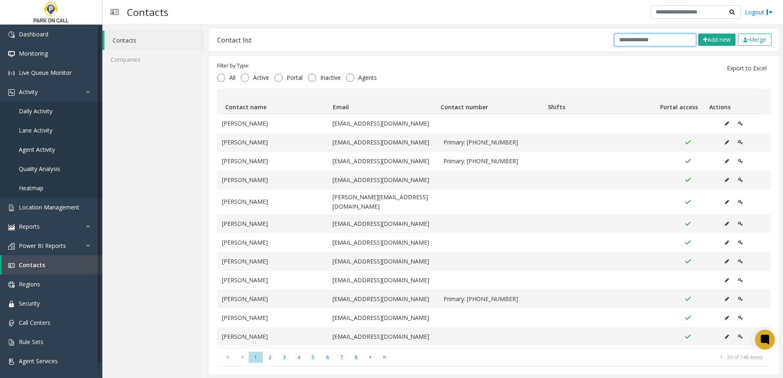
click at [647, 43] on input "text" at bounding box center [655, 40] width 82 height 13
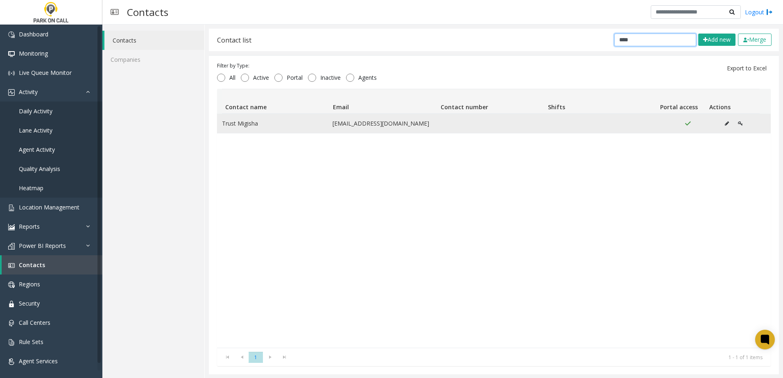
type input "****"
click at [725, 124] on icon "Data table" at bounding box center [727, 123] width 4 height 5
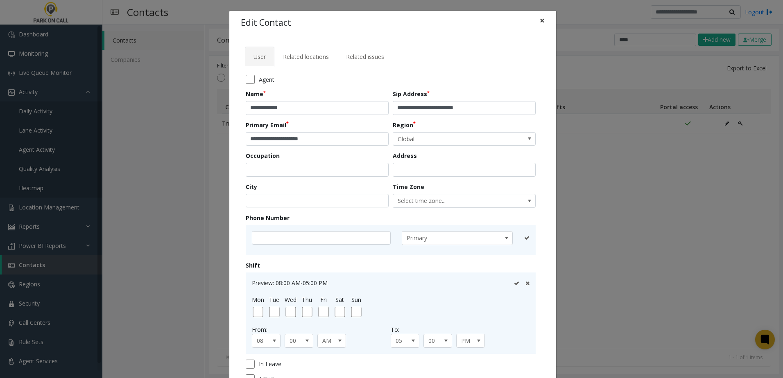
click at [540, 18] on span "×" at bounding box center [542, 20] width 5 height 11
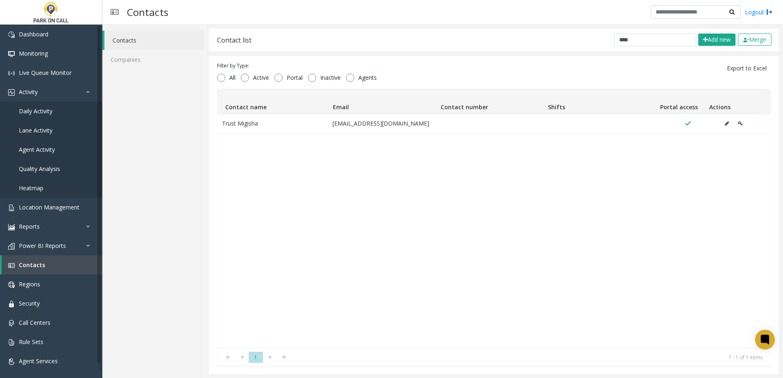
click at [350, 199] on div "Trust Migisha [EMAIL_ADDRESS][DOMAIN_NAME]" at bounding box center [493, 231] width 553 height 234
click at [46, 309] on link "Security" at bounding box center [51, 303] width 102 height 19
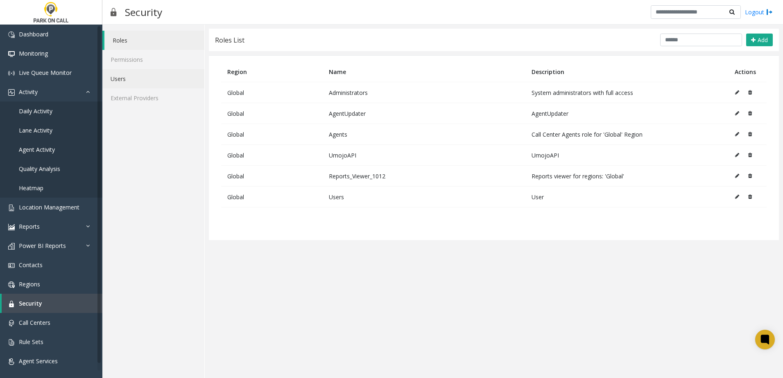
click at [160, 75] on link "Users" at bounding box center [153, 78] width 102 height 19
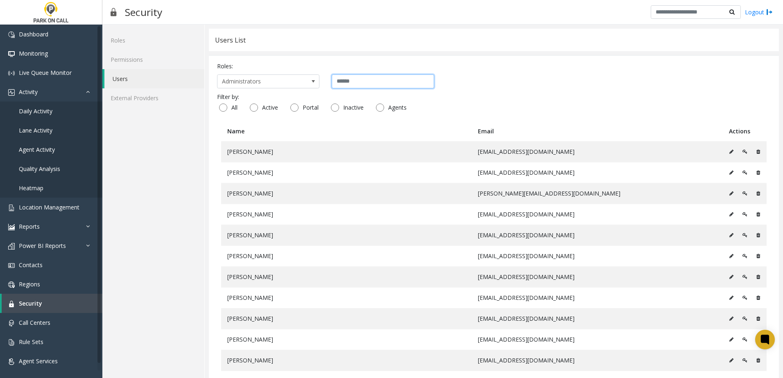
click at [354, 82] on input "text" at bounding box center [383, 82] width 102 height 14
click at [282, 82] on span "Administrators" at bounding box center [257, 81] width 81 height 13
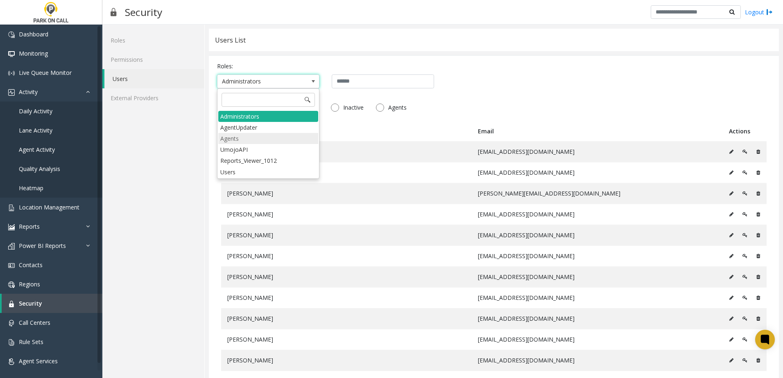
click at [265, 139] on li "Agents" at bounding box center [268, 138] width 100 height 11
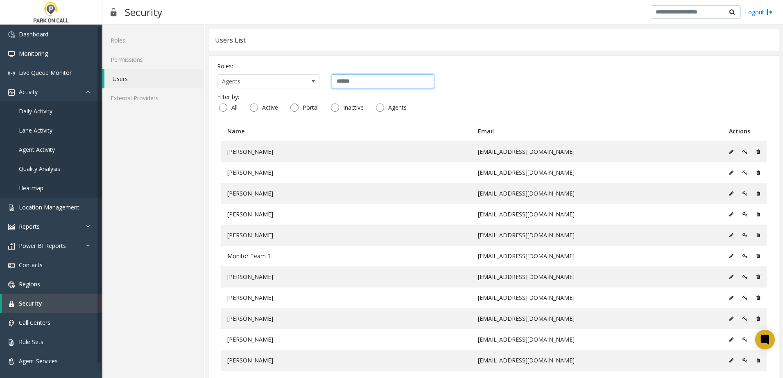
click at [361, 82] on input "text" at bounding box center [383, 82] width 102 height 14
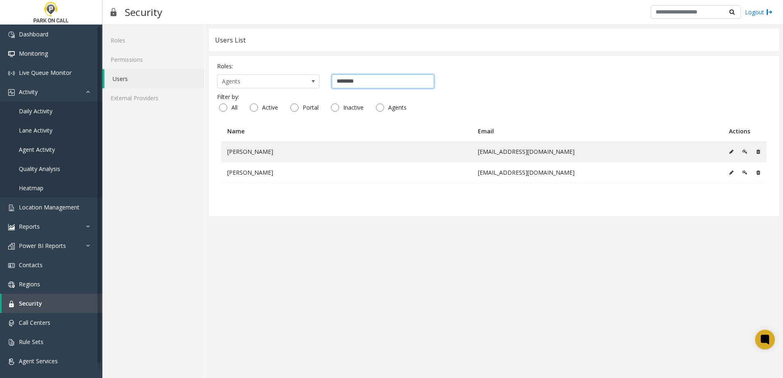
type input "********"
click at [470, 235] on app-users "Users List Roles: Agents ******** Filter by: All Active Portal Inactive Agents …" at bounding box center [494, 201] width 570 height 345
click at [418, 222] on app-users "Users List Roles: Agents ******** Filter by: All Active Portal Inactive Agents …" at bounding box center [494, 201] width 570 height 345
click at [403, 208] on div "Roles: Agents ******** Filter by: All Active Portal Inactive Agents Name Email …" at bounding box center [494, 135] width 570 height 161
click at [402, 208] on table "Name Email Actions [PERSON_NAME] [PERSON_NAME][EMAIL_ADDRESS][DOMAIN_NAME] [PER…" at bounding box center [493, 164] width 553 height 87
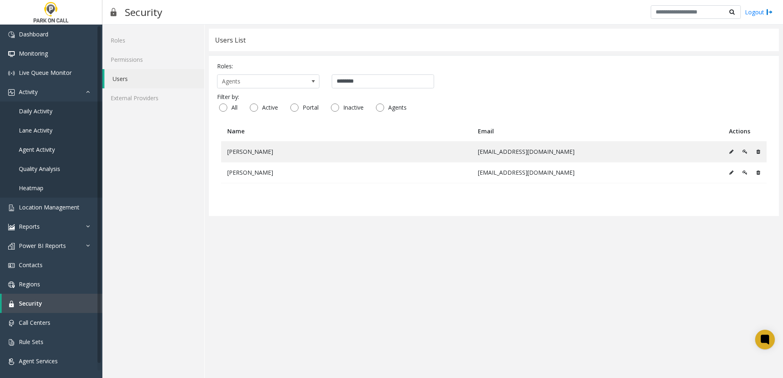
drag, startPoint x: 438, startPoint y: 221, endPoint x: 436, endPoint y: 225, distance: 4.2
click at [436, 225] on app-users "Users List Roles: Agents ******** Filter by: All Active Portal Inactive Agents …" at bounding box center [494, 201] width 570 height 345
click at [286, 197] on table "Name Email Actions [PERSON_NAME] [PERSON_NAME][EMAIL_ADDRESS][DOMAIN_NAME] [PER…" at bounding box center [493, 164] width 553 height 87
click at [51, 208] on span "Location Management" at bounding box center [49, 207] width 61 height 8
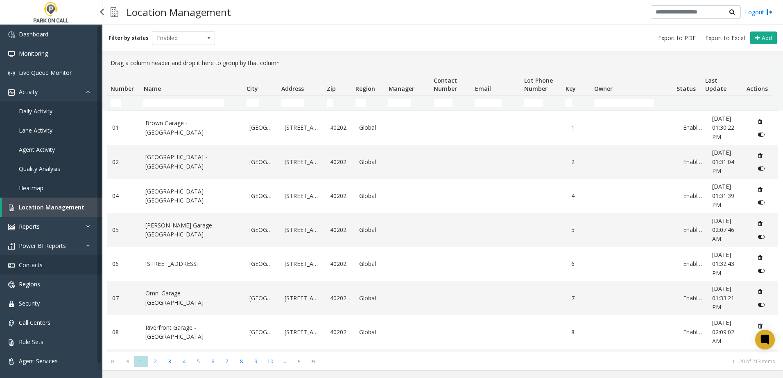
click at [43, 266] on link "Contacts" at bounding box center [51, 264] width 102 height 19
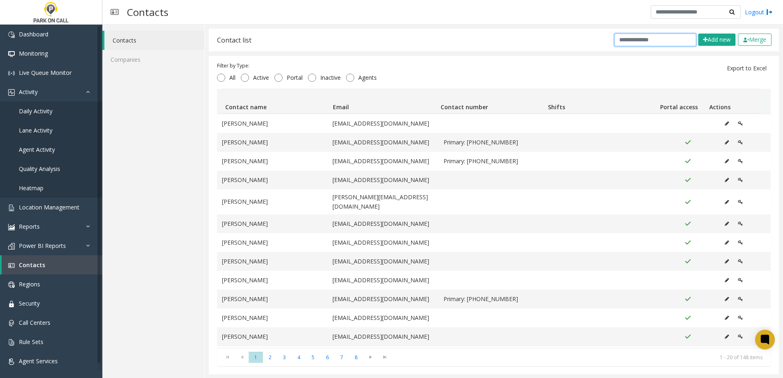
click at [640, 42] on input "text" at bounding box center [655, 40] width 82 height 13
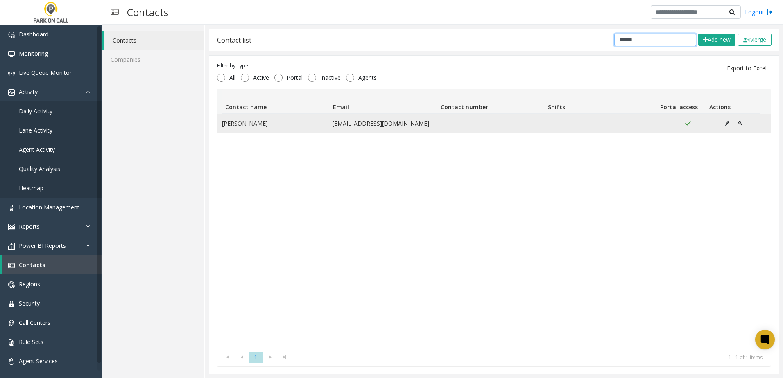
type input "******"
click at [369, 124] on td "[EMAIL_ADDRESS][DOMAIN_NAME]" at bounding box center [382, 123] width 111 height 19
click at [725, 123] on icon "Data table" at bounding box center [727, 123] width 4 height 5
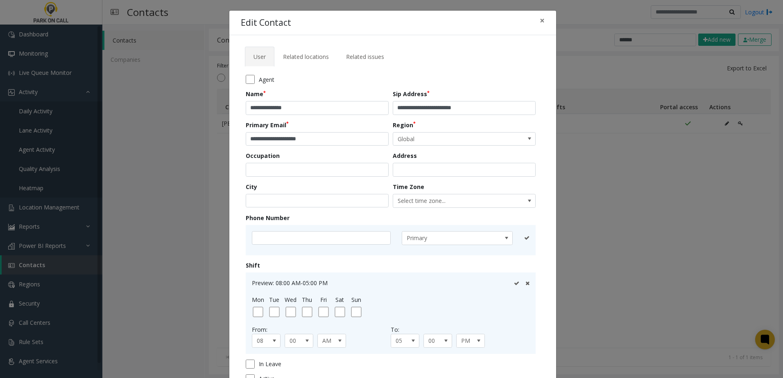
click at [486, 83] on div "Agent" at bounding box center [393, 79] width 294 height 9
click at [302, 57] on span "Related locations" at bounding box center [306, 57] width 46 height 8
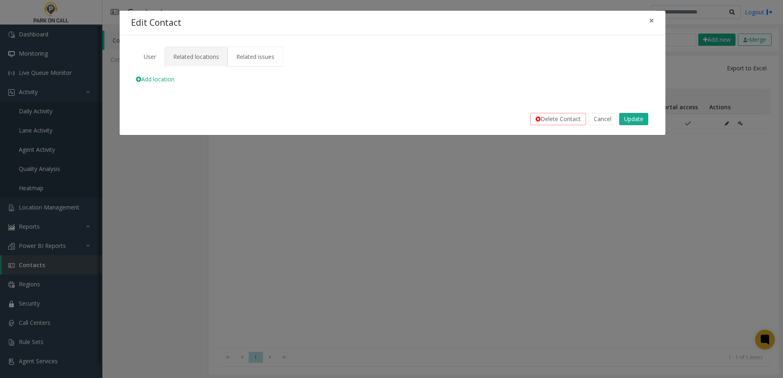
click at [252, 54] on span "Related issues" at bounding box center [255, 57] width 38 height 8
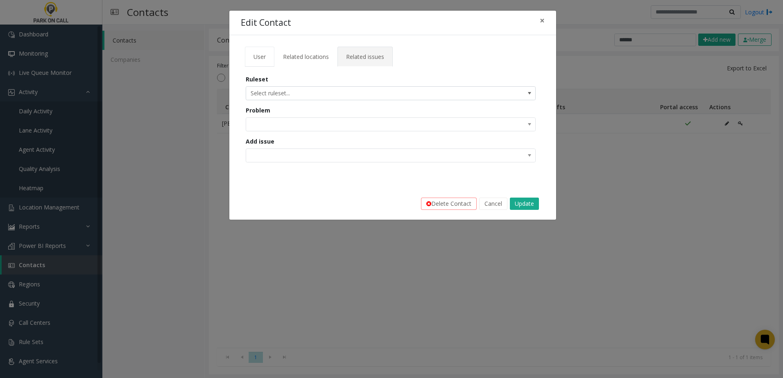
click at [260, 56] on span "User" at bounding box center [259, 57] width 12 height 8
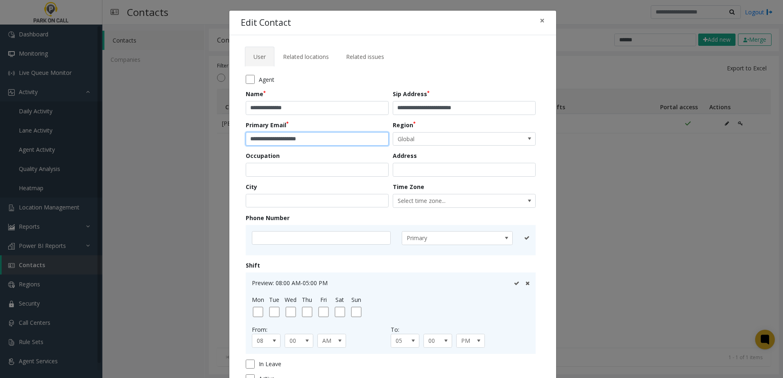
click at [339, 136] on input "**********" at bounding box center [317, 139] width 143 height 14
click at [542, 22] on button "×" at bounding box center [542, 21] width 16 height 20
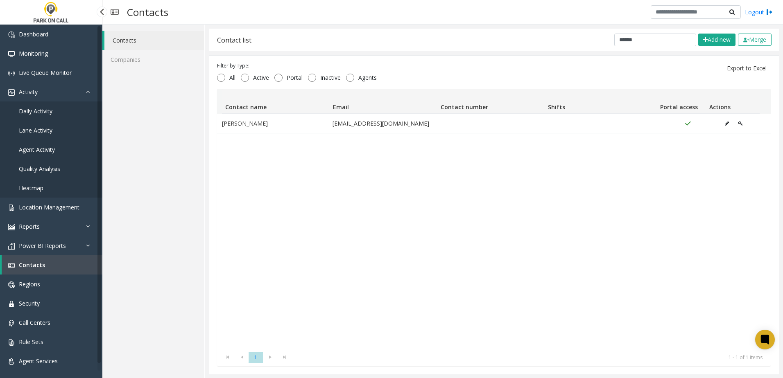
click at [34, 266] on span "Contacts" at bounding box center [32, 265] width 26 height 8
click at [394, 246] on div "[PERSON_NAME] [PERSON_NAME][EMAIL_ADDRESS][DOMAIN_NAME]" at bounding box center [493, 231] width 553 height 234
click at [54, 206] on span "Location Management" at bounding box center [49, 207] width 61 height 8
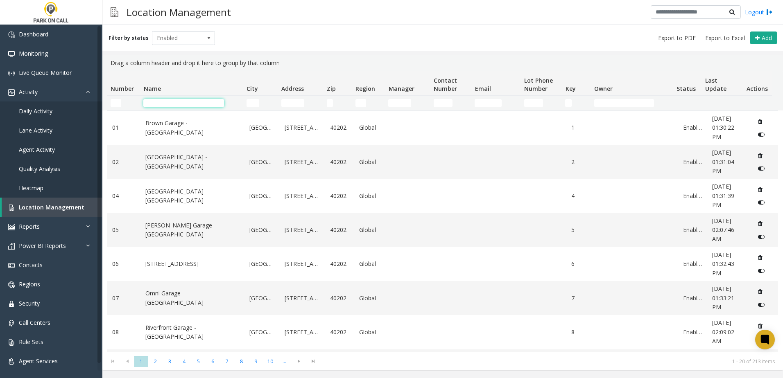
click at [210, 104] on input "Name Filter" at bounding box center [183, 103] width 81 height 8
click at [279, 29] on div "Filter by status Enabled Add" at bounding box center [442, 38] width 680 height 27
